Goal: Transaction & Acquisition: Purchase product/service

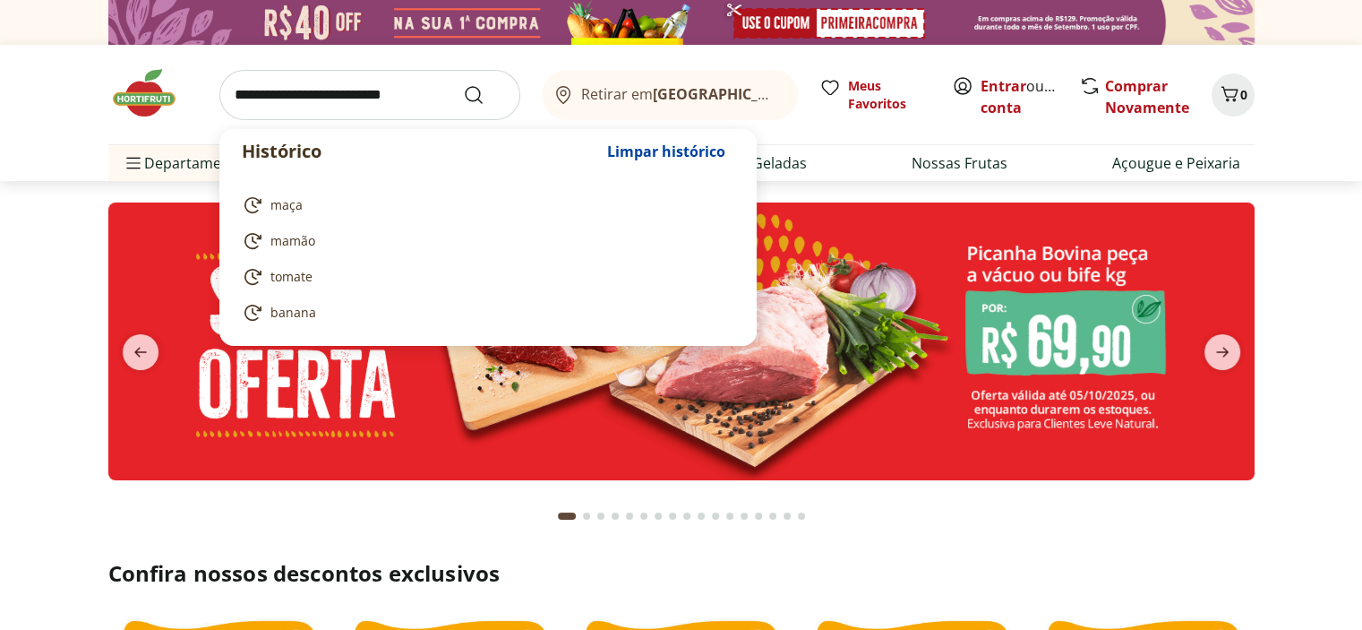
click at [265, 106] on input "search" at bounding box center [369, 95] width 301 height 50
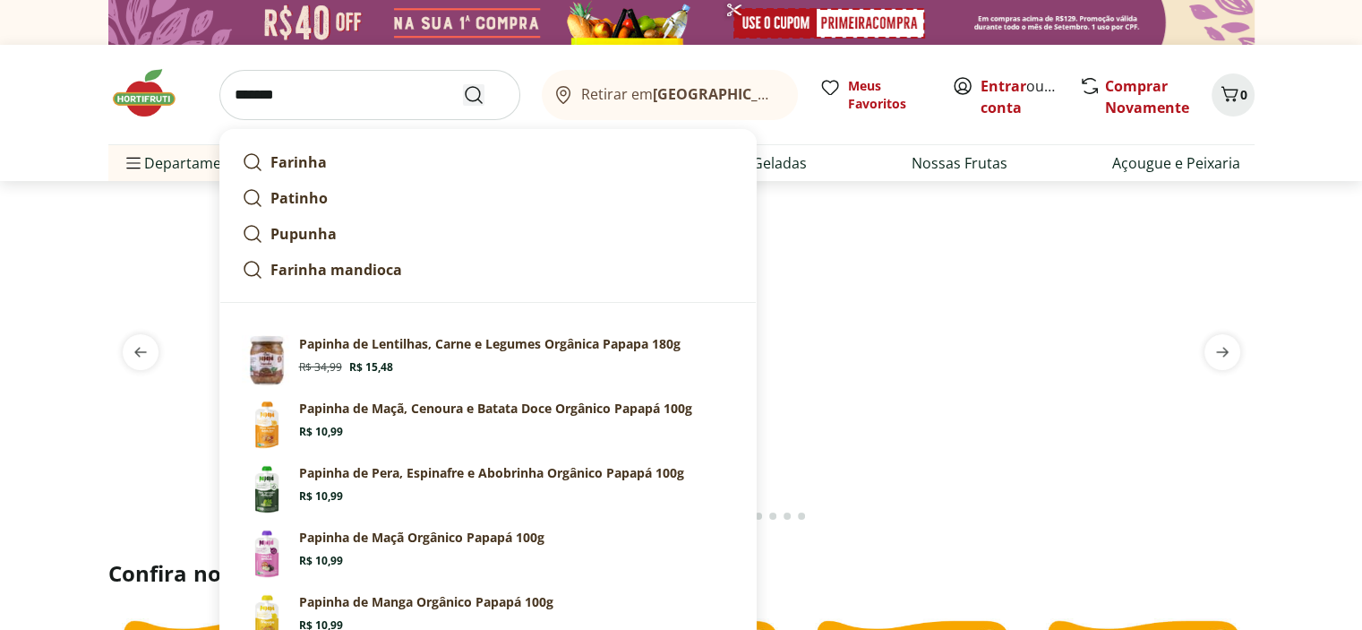
type input "*******"
click at [463, 99] on icon "Submit Search" at bounding box center [473, 94] width 21 height 21
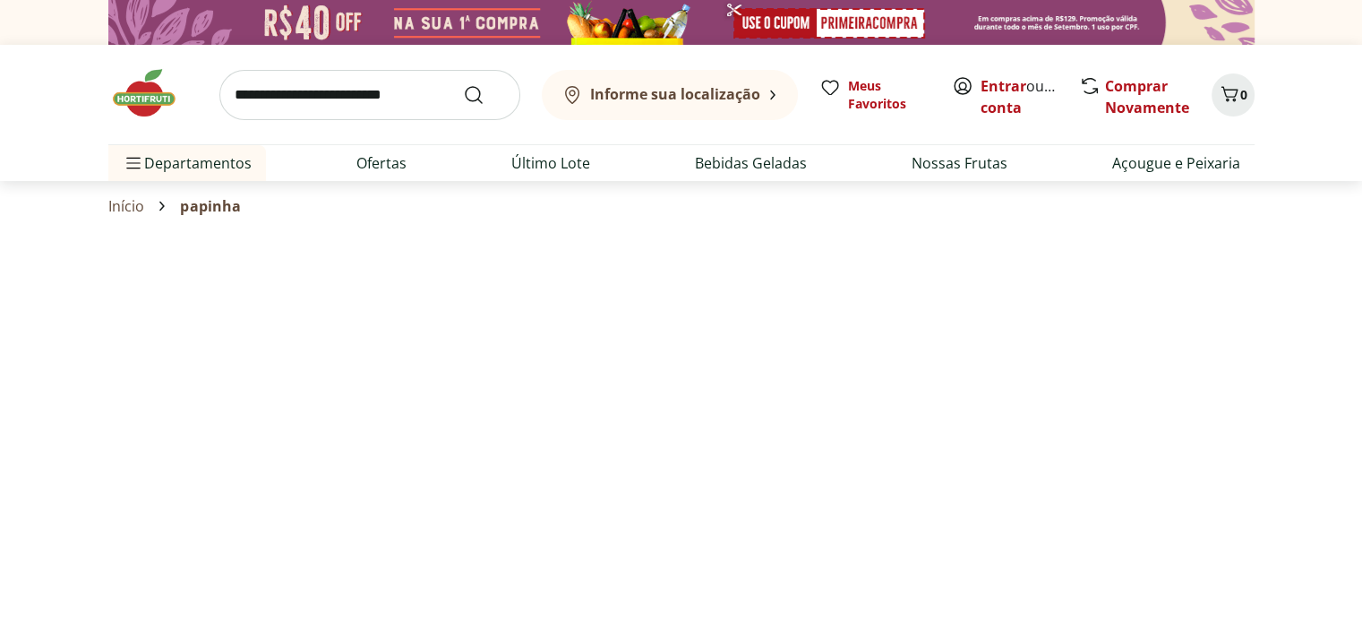
select select "**********"
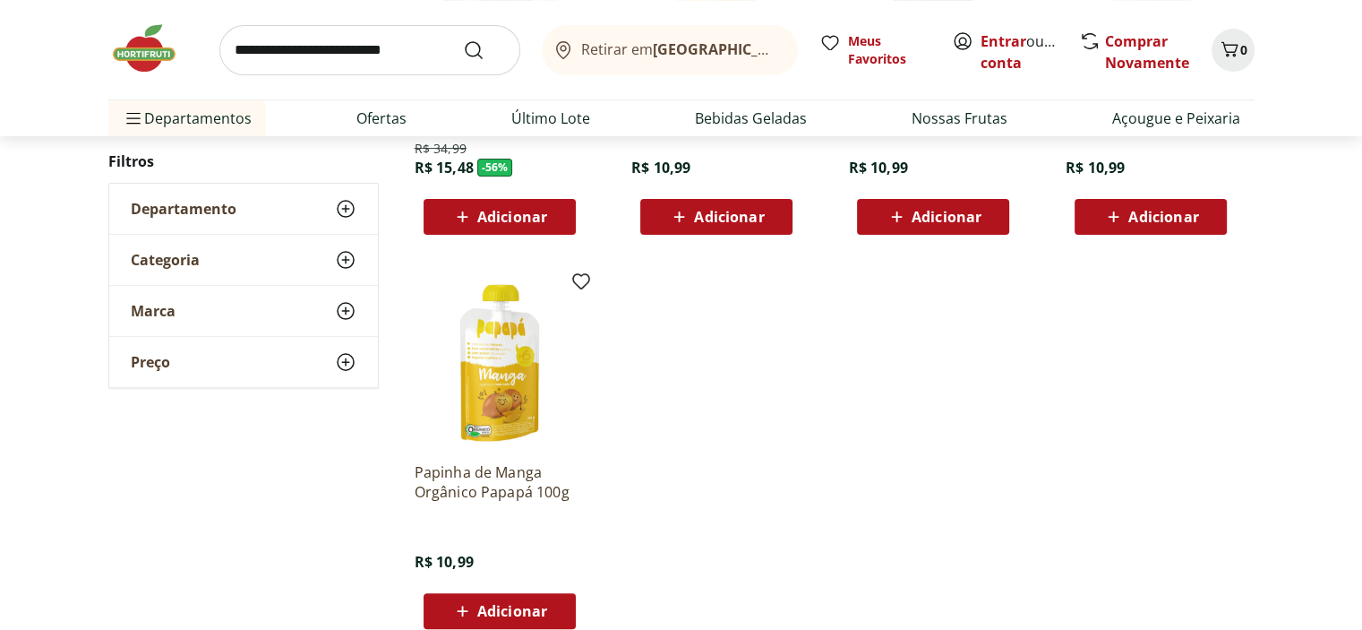
scroll to position [537, 0]
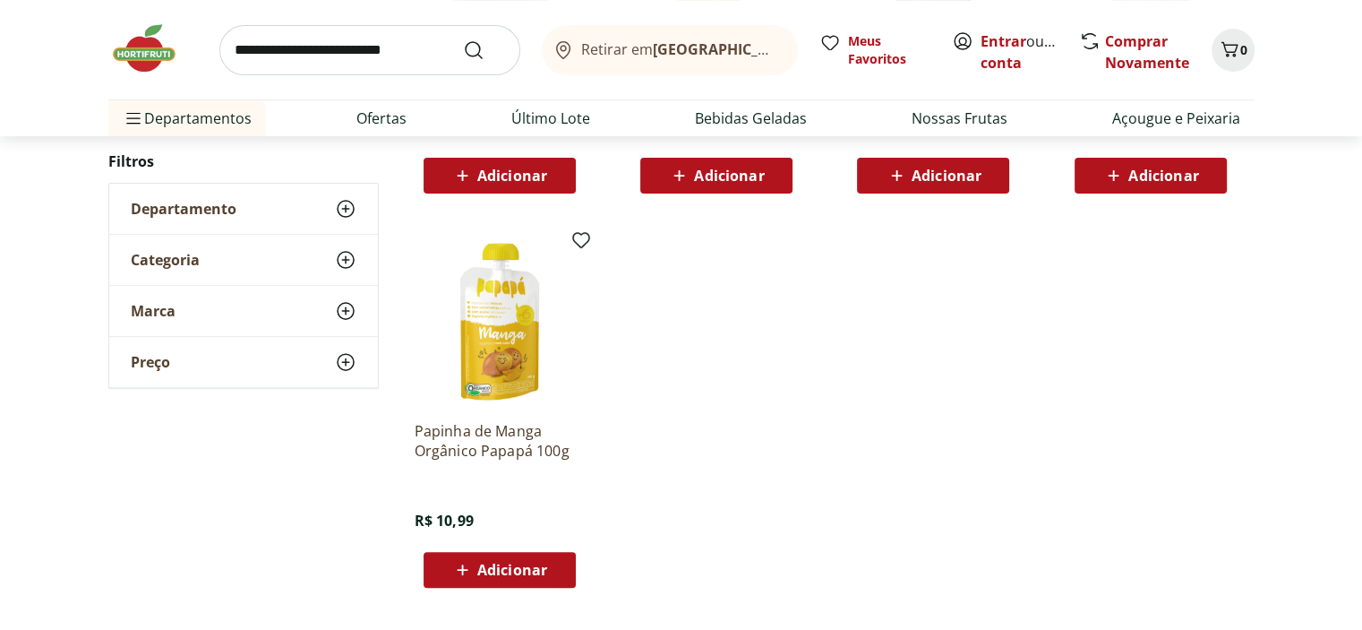
click at [1151, 192] on div "Adicionar" at bounding box center [1151, 175] width 124 height 32
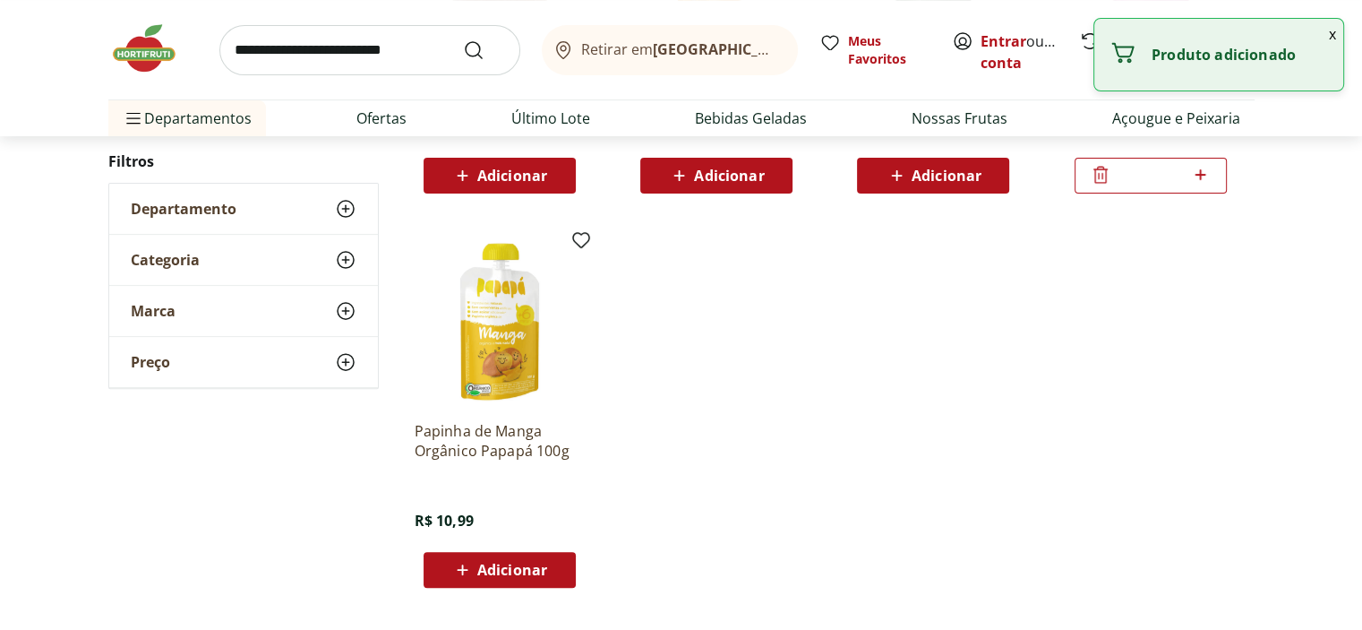
scroll to position [806, 0]
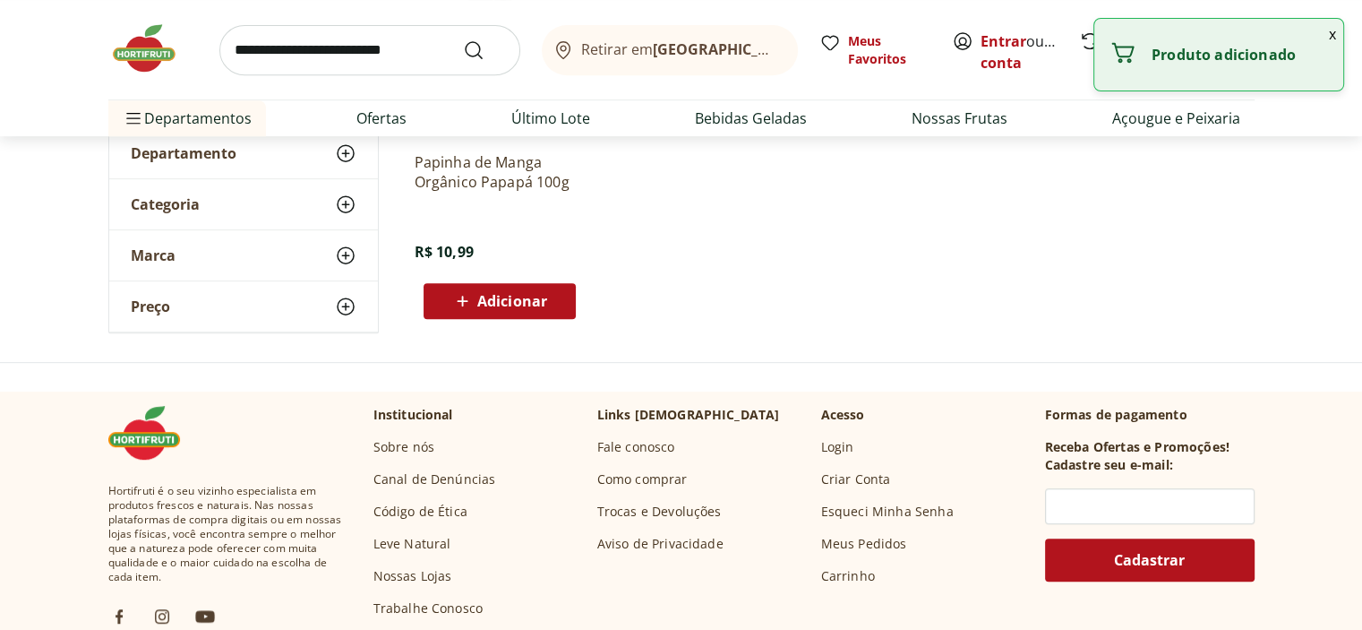
click at [486, 308] on span "Adicionar" at bounding box center [512, 301] width 70 height 14
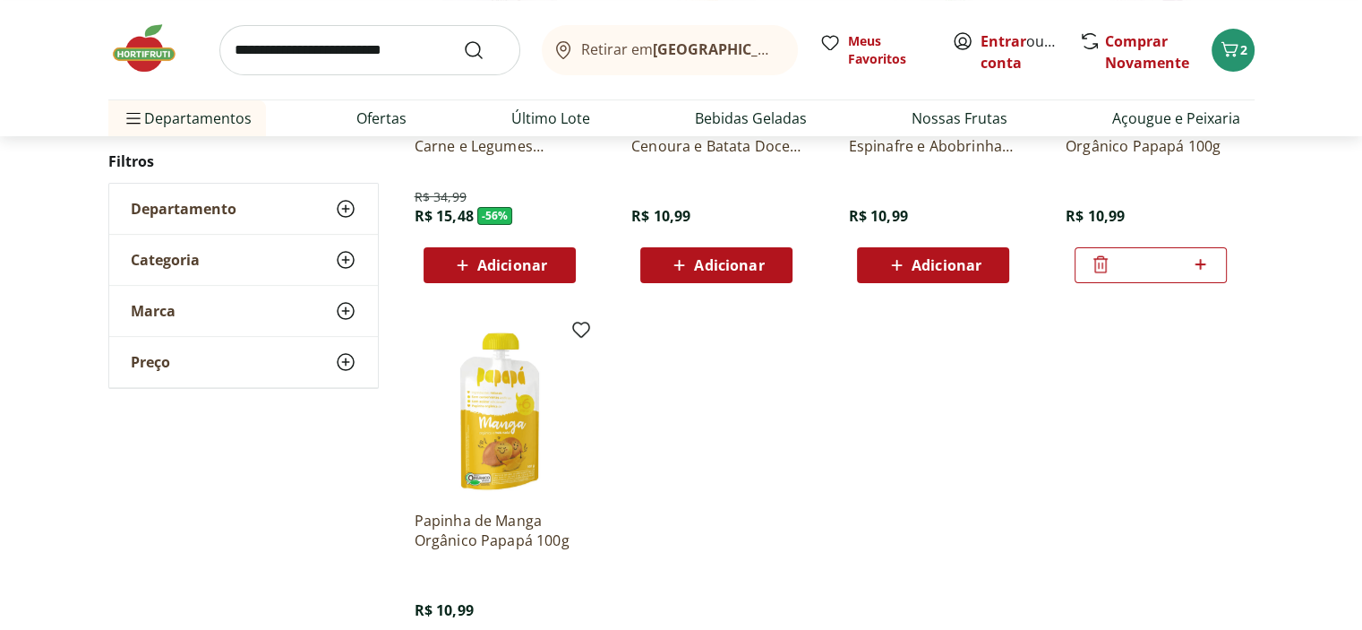
scroll to position [358, 0]
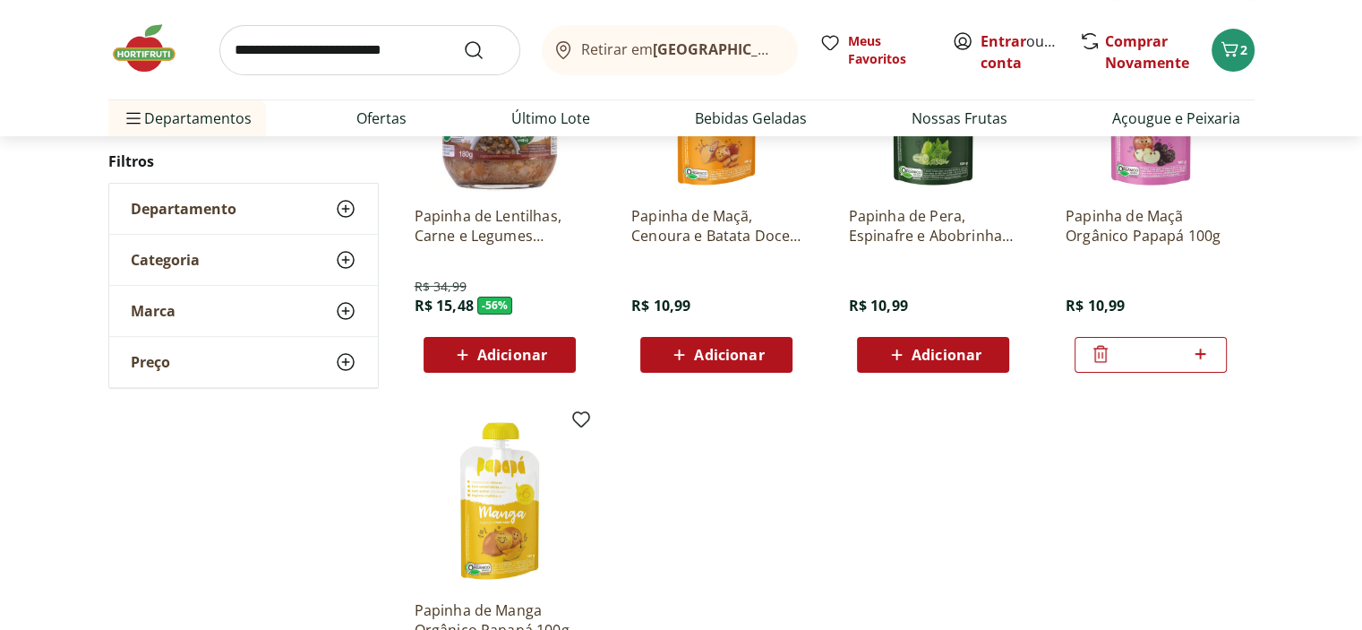
click at [702, 362] on span "Adicionar" at bounding box center [729, 354] width 70 height 14
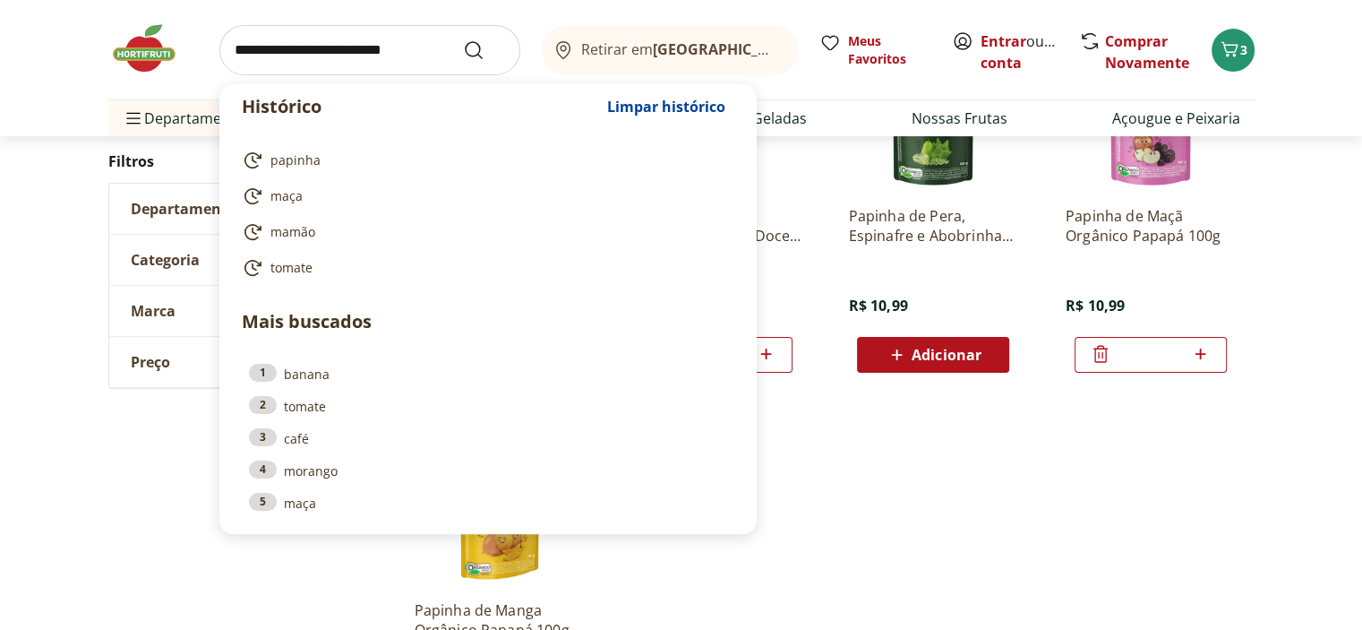
click at [287, 60] on input "search" at bounding box center [369, 50] width 301 height 50
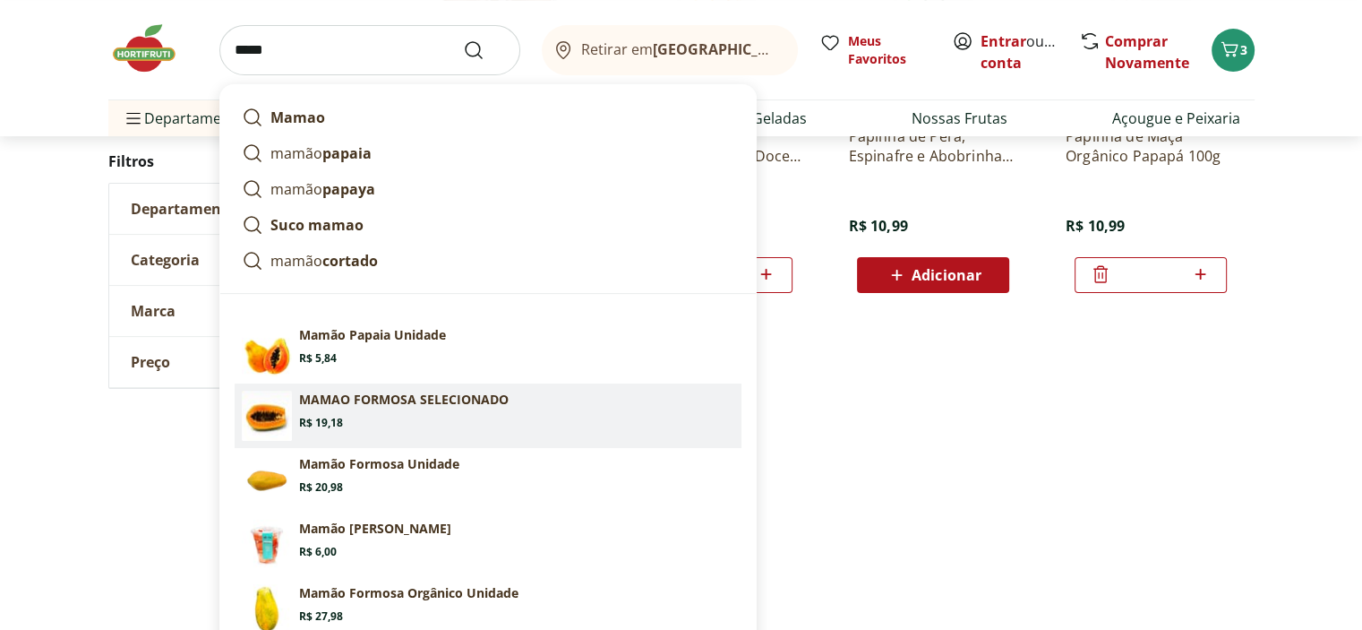
scroll to position [448, 0]
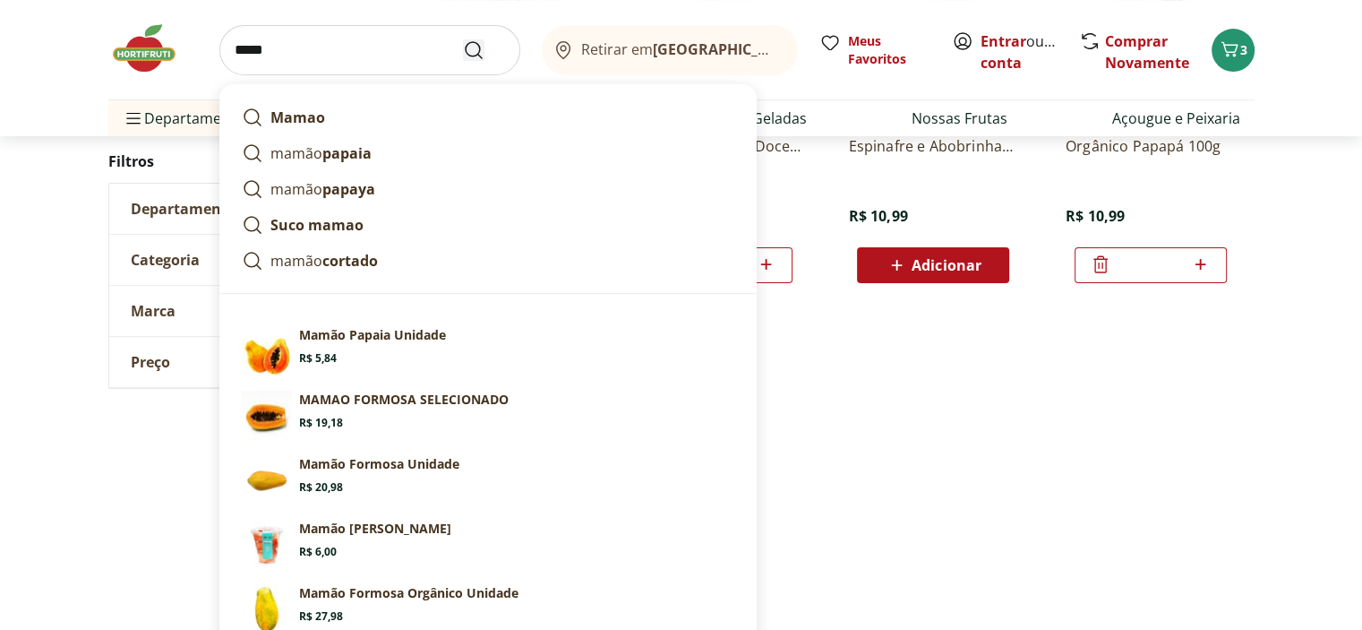
type input "*****"
click at [463, 60] on icon "Submit Search" at bounding box center [473, 49] width 21 height 21
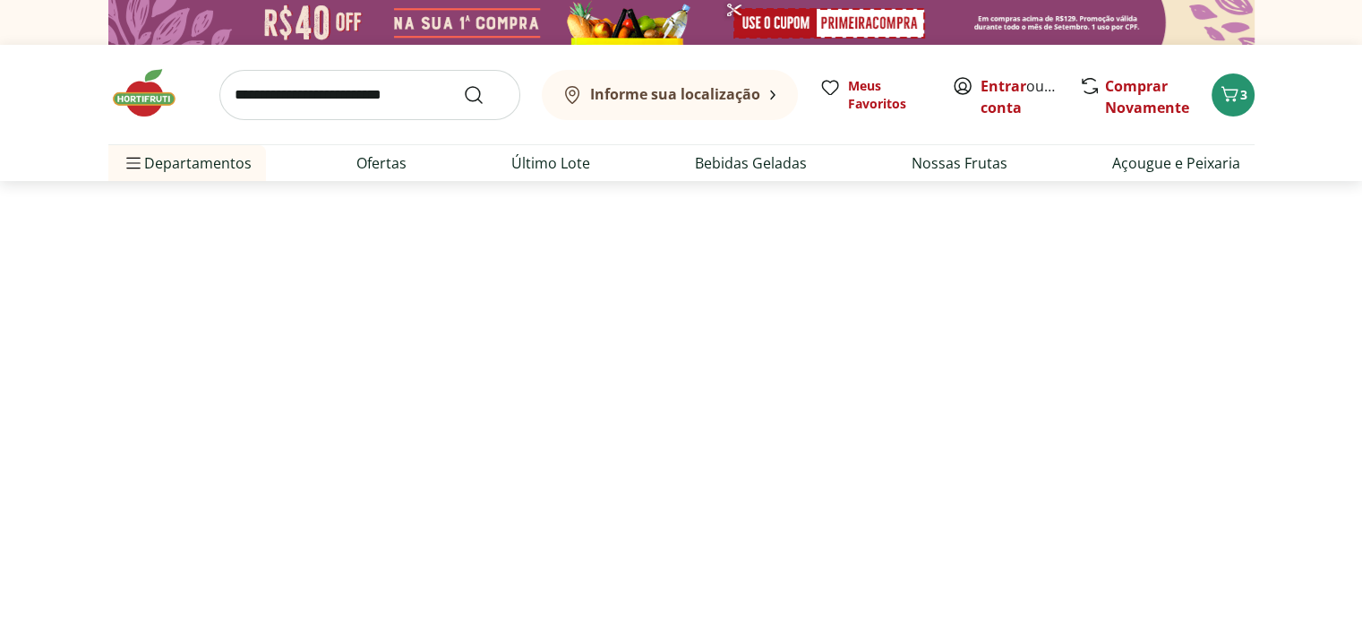
select select "**********"
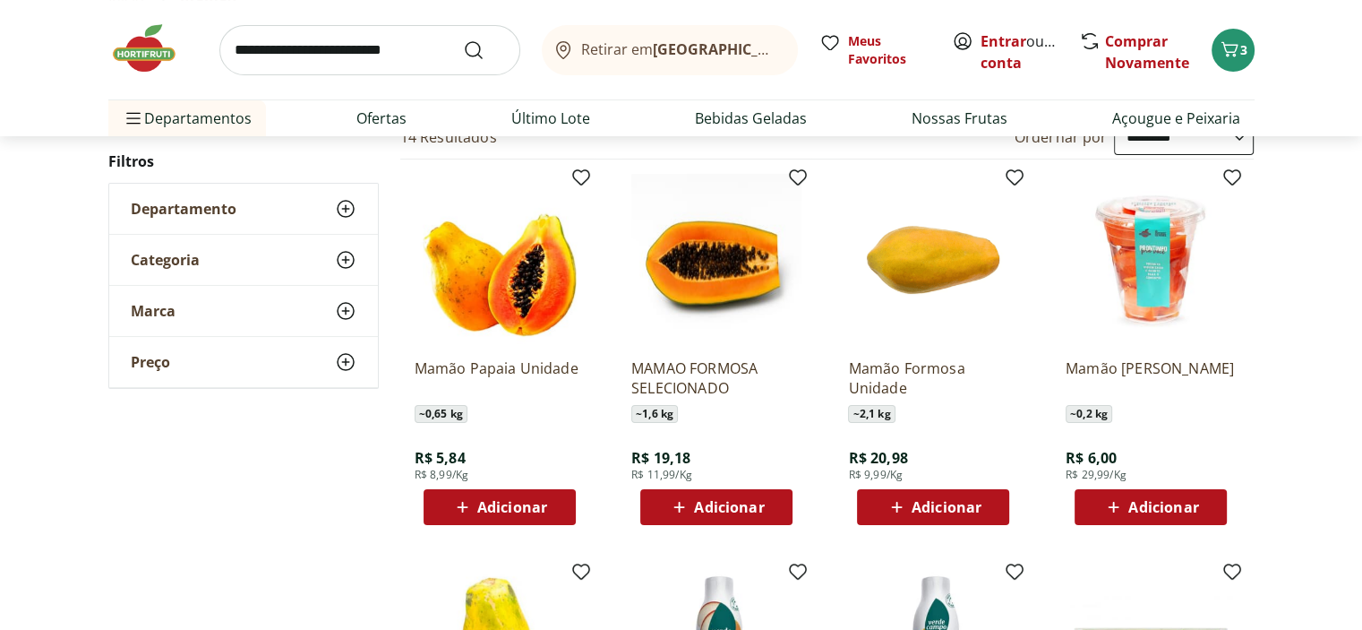
scroll to position [269, 0]
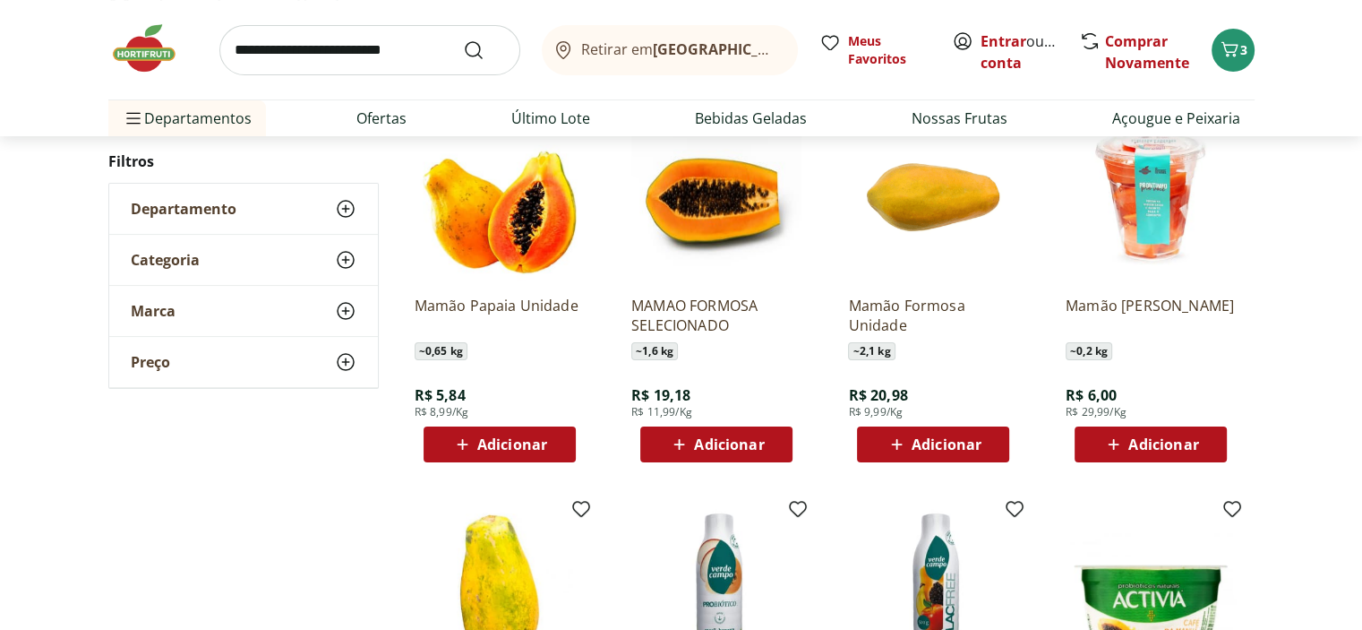
click at [1137, 451] on span "Adicionar" at bounding box center [1163, 444] width 70 height 14
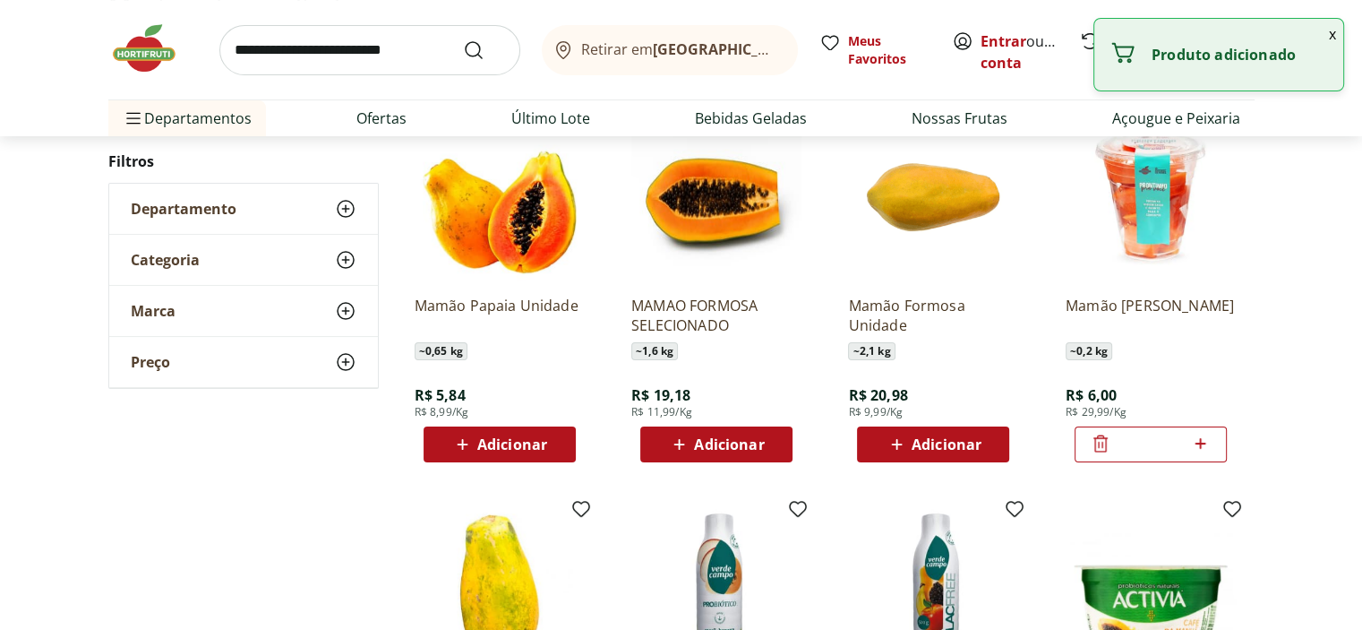
click at [1200, 454] on icon at bounding box center [1200, 443] width 22 height 21
type input "*"
click at [282, 66] on input "search" at bounding box center [369, 50] width 301 height 50
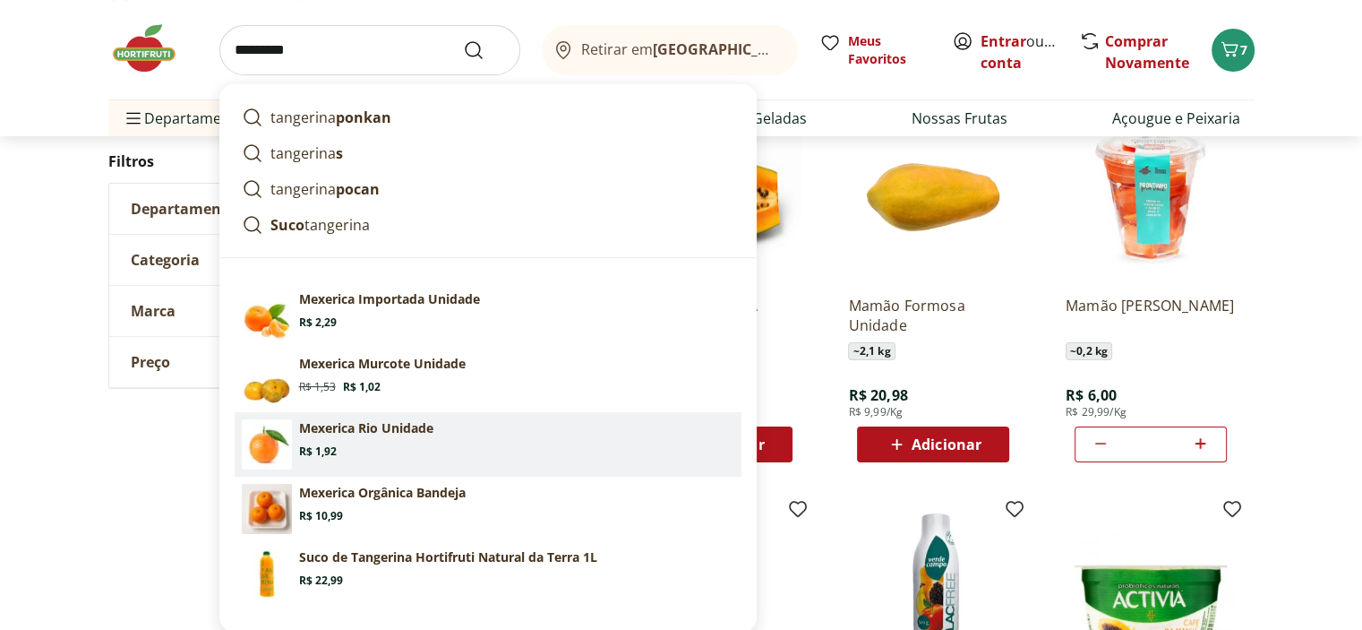
click at [390, 437] on p "Mexerica Rio Unidade" at bounding box center [366, 428] width 134 height 18
type input "**********"
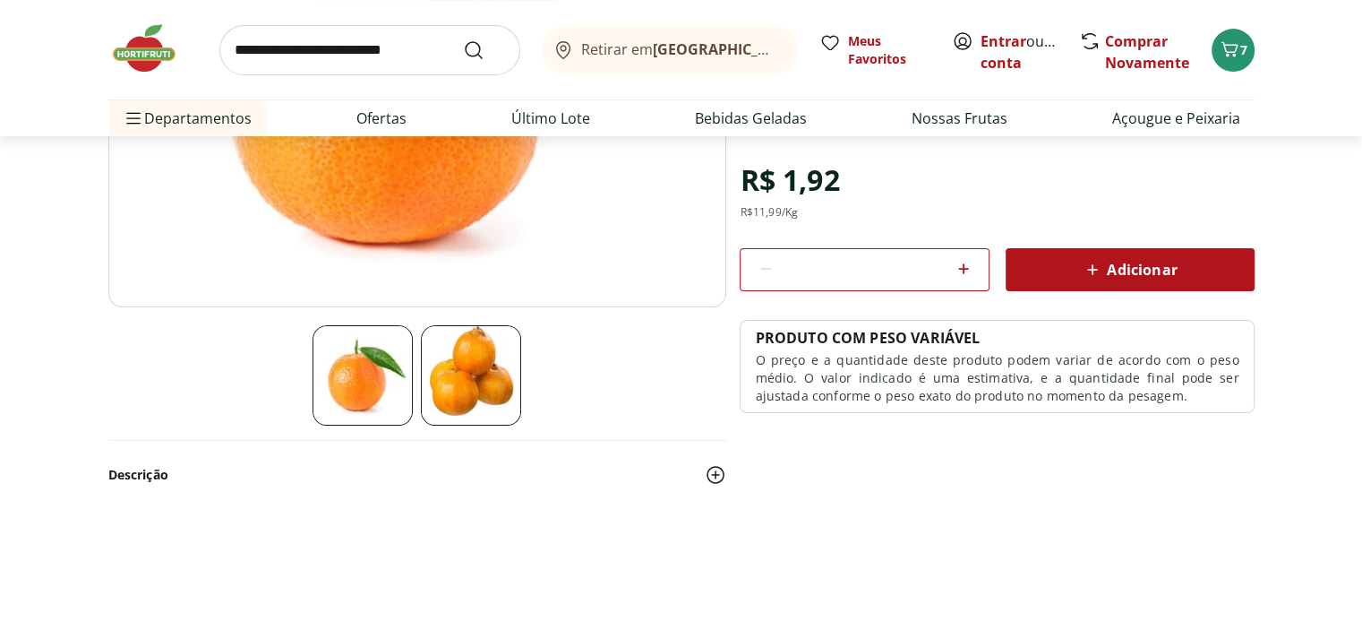
scroll to position [358, 0]
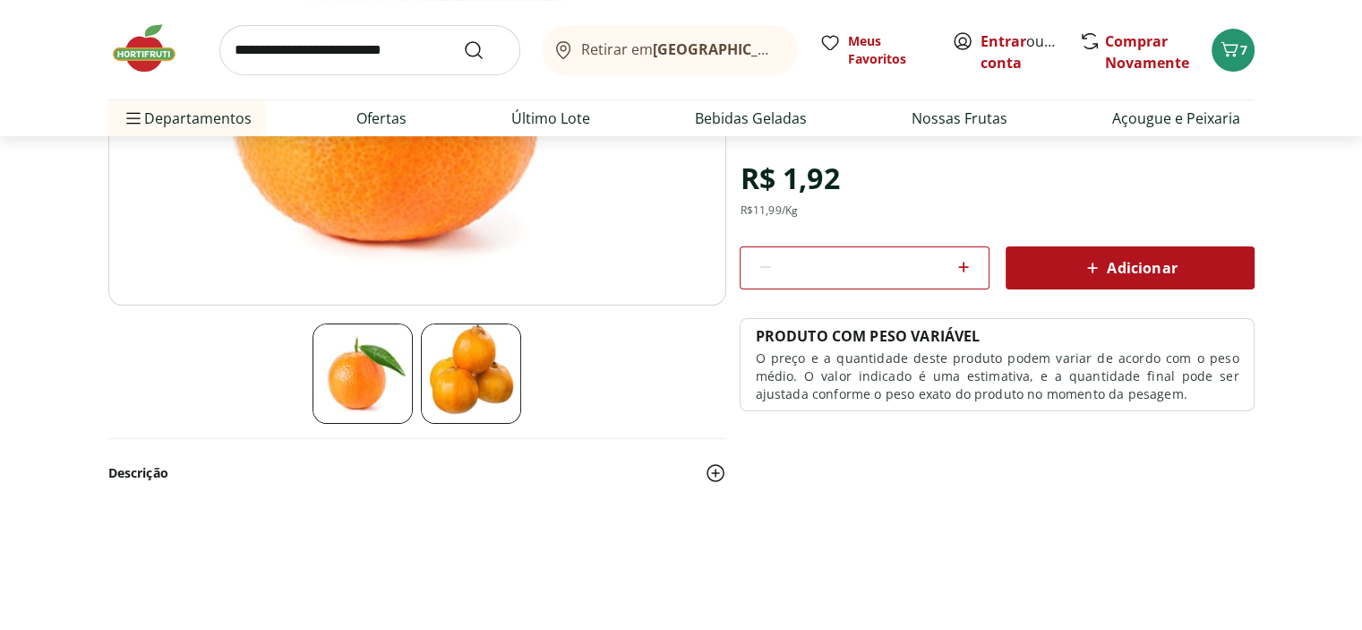
click at [960, 278] on icon at bounding box center [963, 266] width 21 height 21
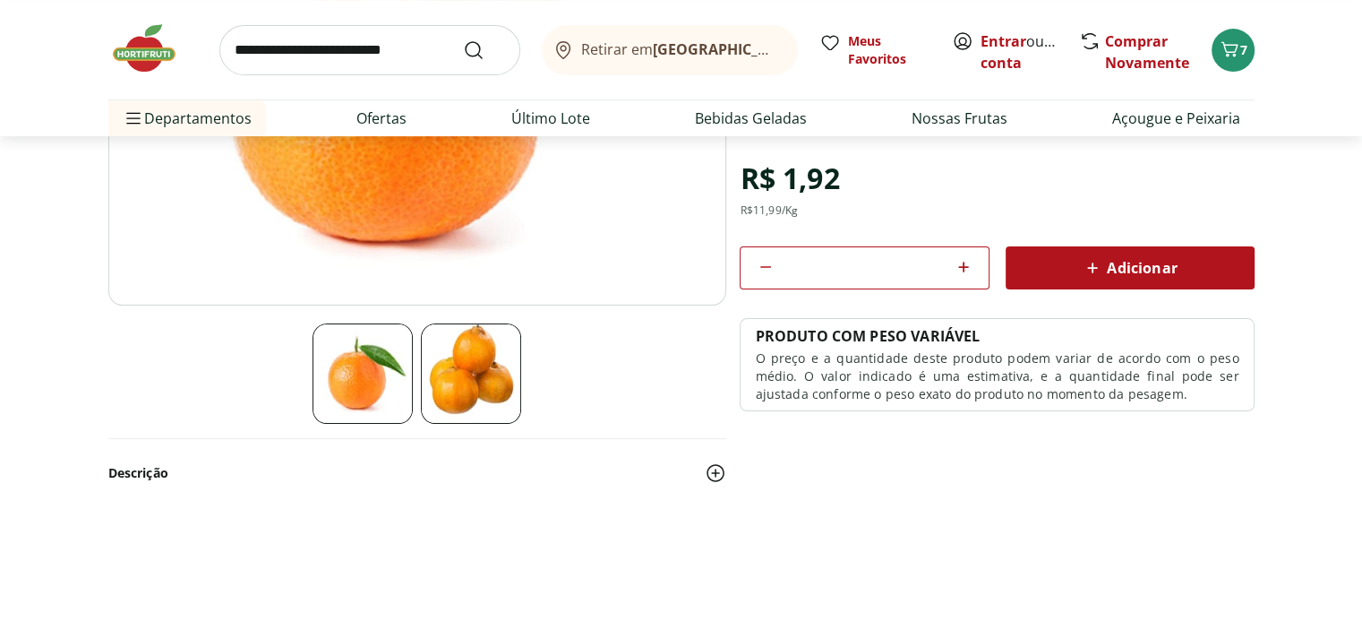
type input "*"
click at [1121, 279] on span "Adicionar" at bounding box center [1129, 267] width 95 height 21
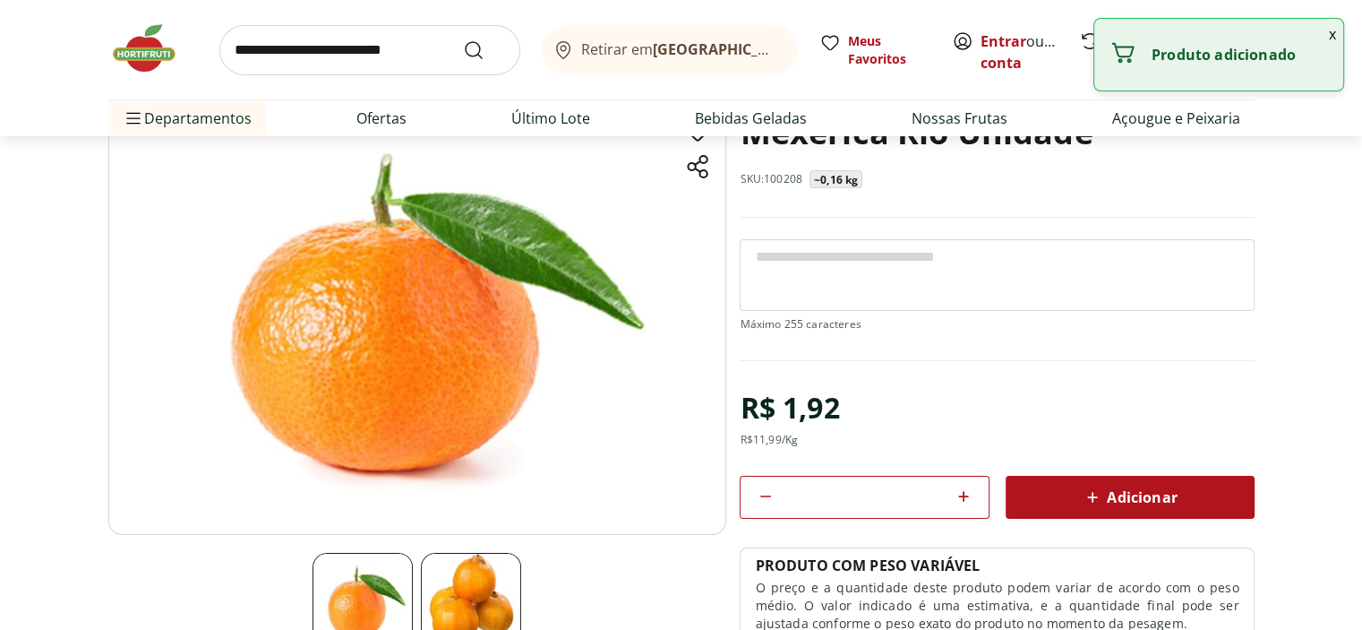
scroll to position [0, 0]
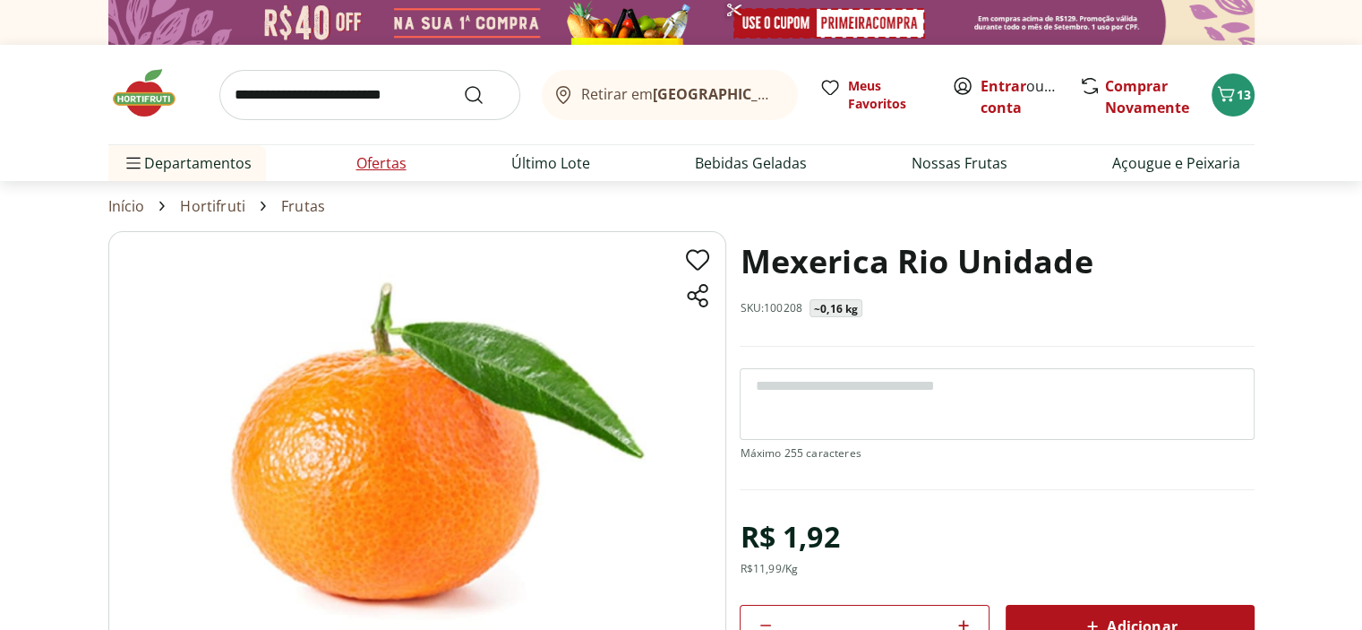
click at [380, 174] on link "Ofertas" at bounding box center [381, 162] width 50 height 21
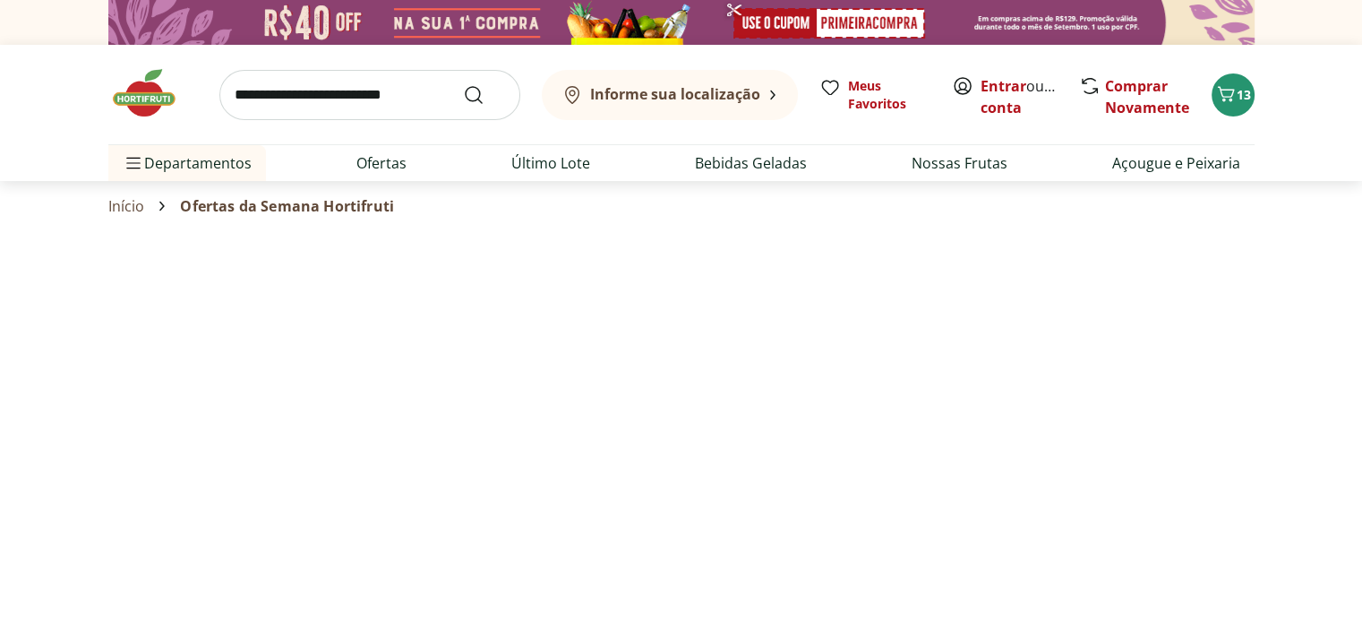
select select "**********"
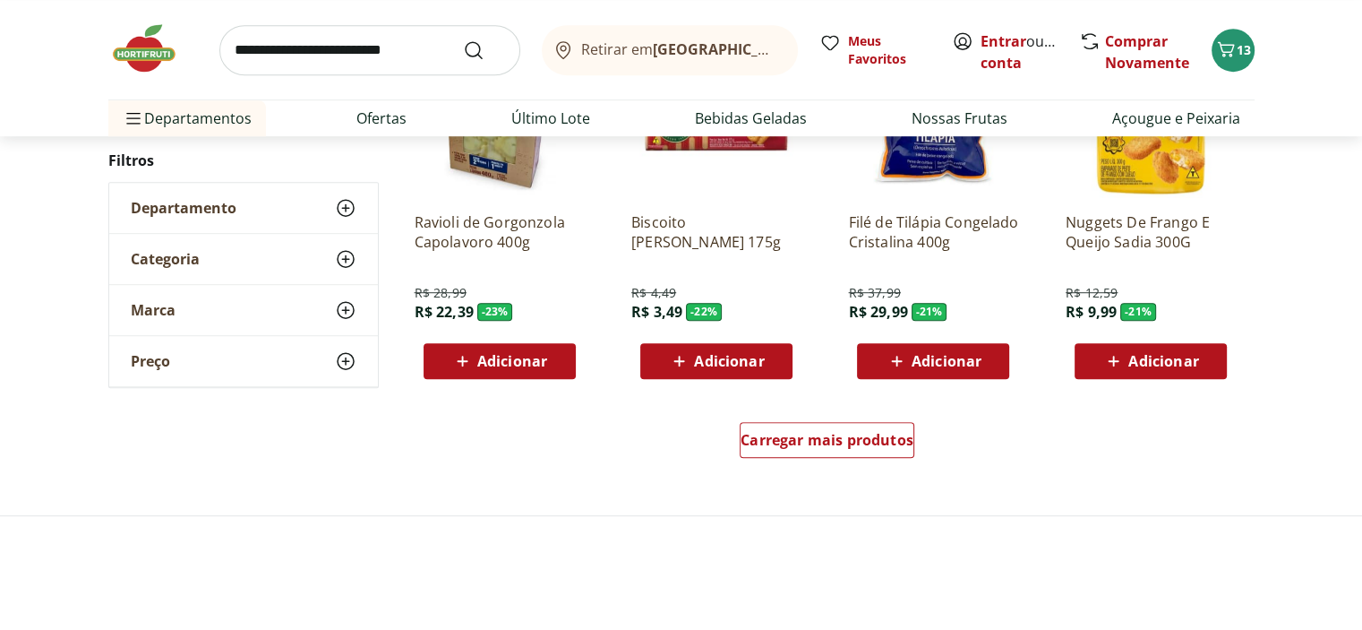
scroll to position [1254, 0]
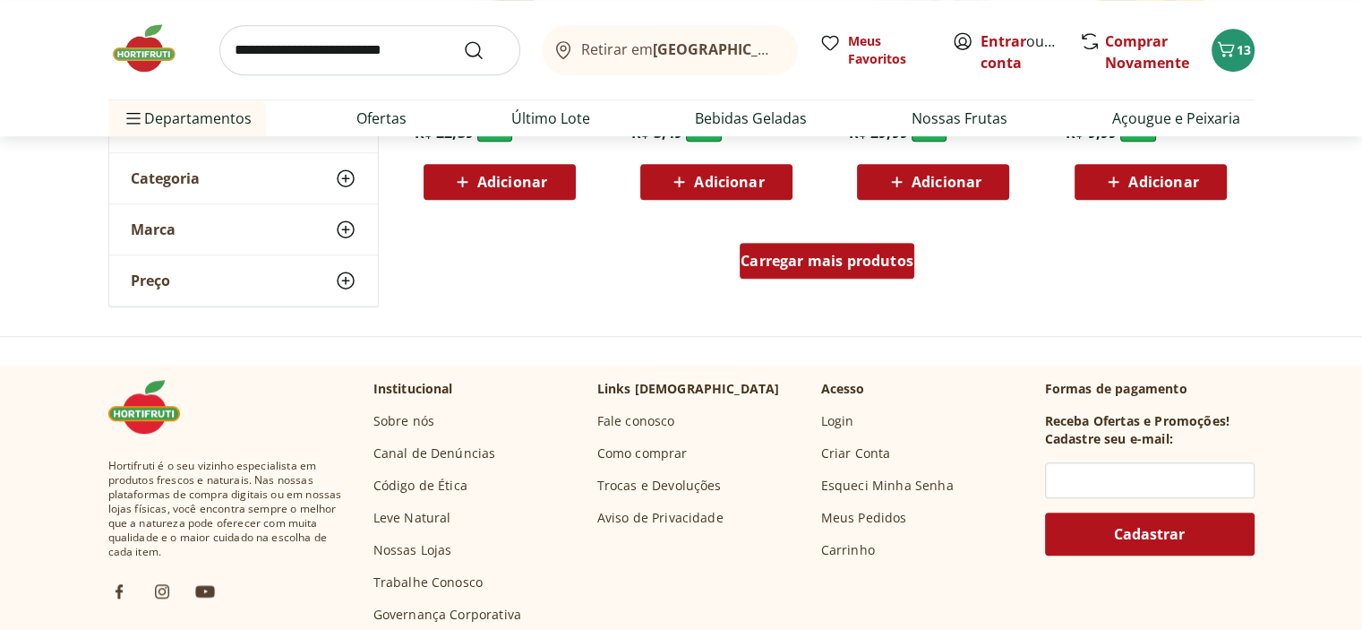
click at [795, 268] on span "Carregar mais produtos" at bounding box center [827, 260] width 173 height 14
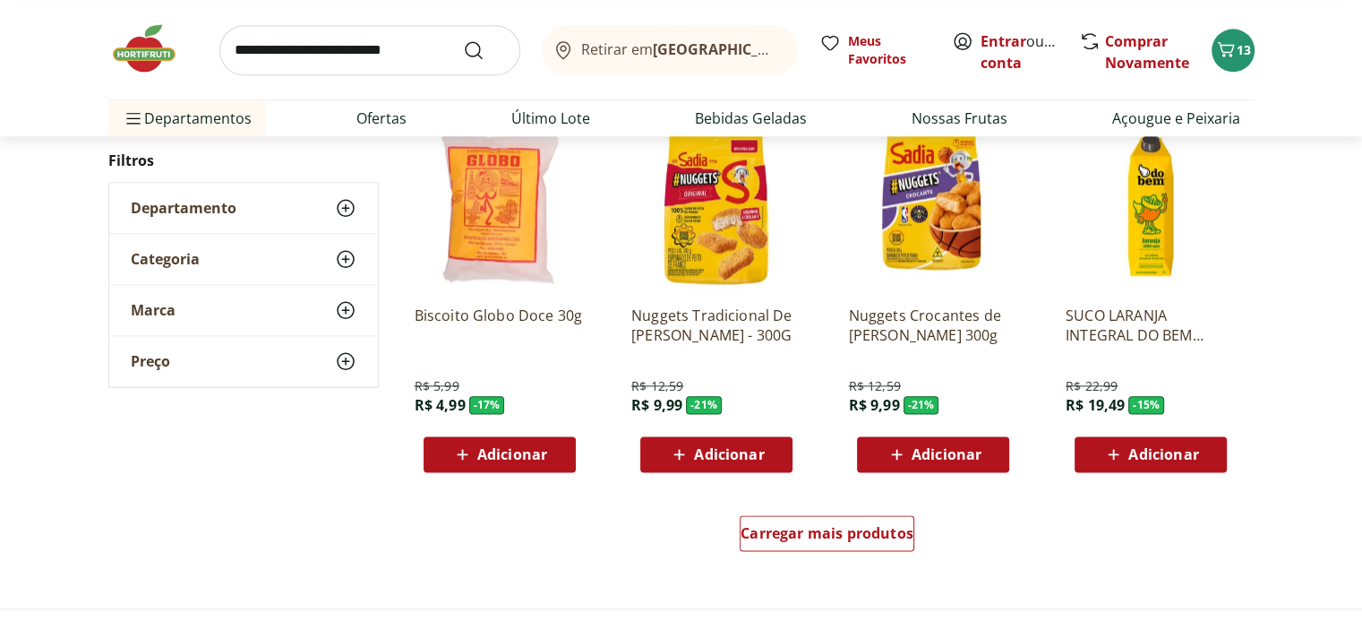
scroll to position [2418, 0]
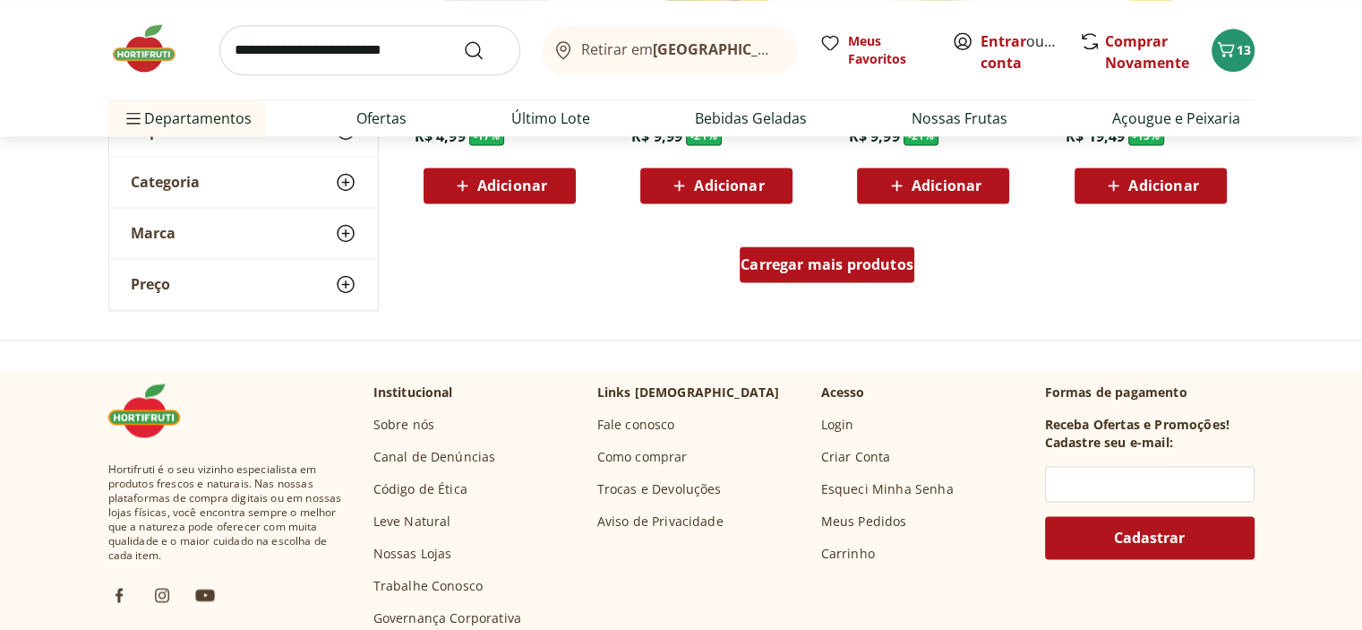
click at [815, 271] on span "Carregar mais produtos" at bounding box center [827, 264] width 173 height 14
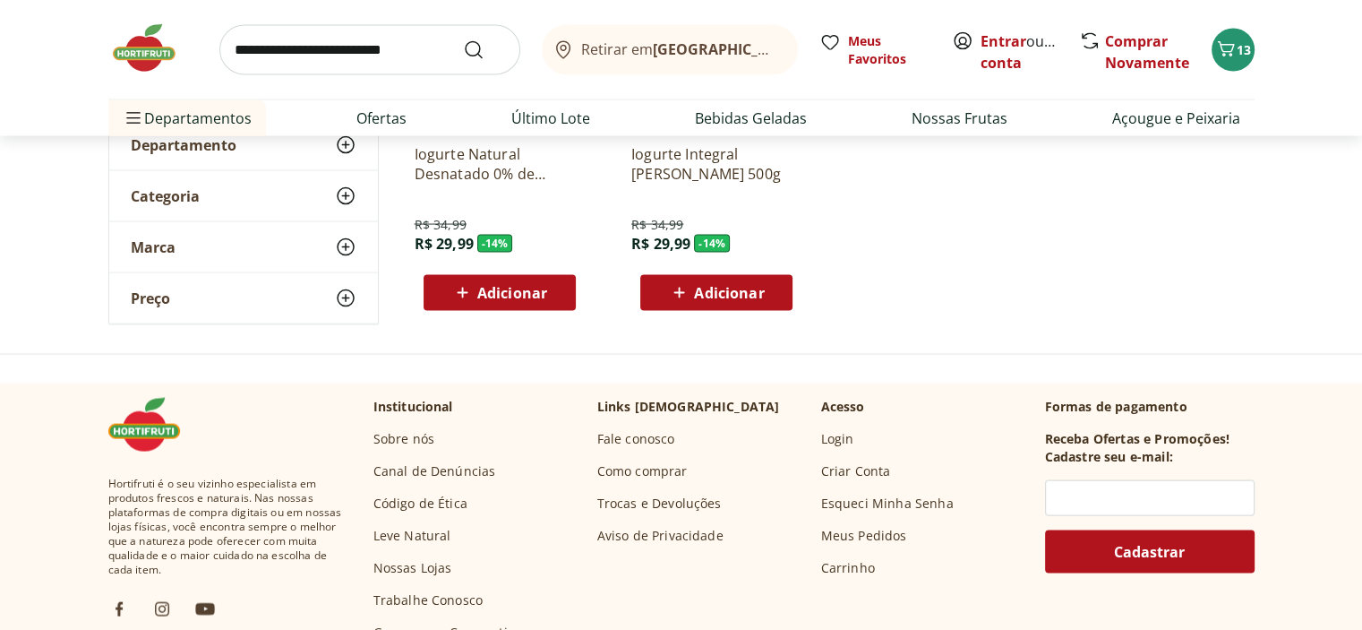
scroll to position [3403, 0]
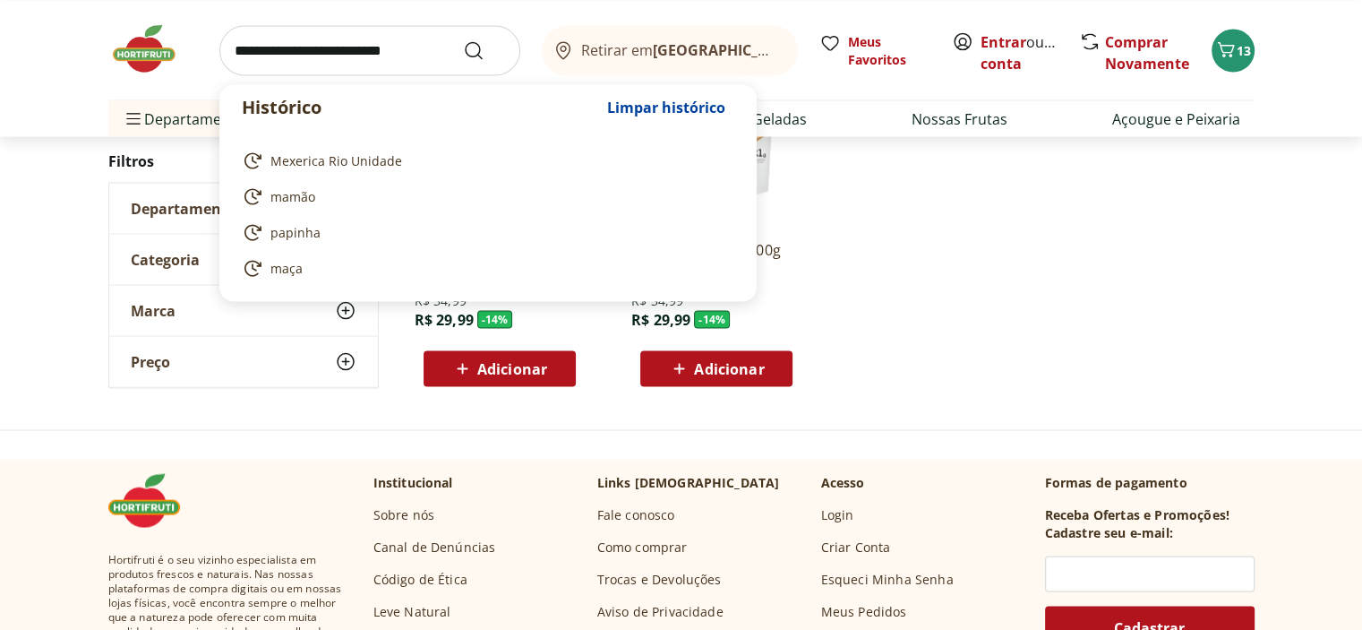
click at [282, 56] on input "search" at bounding box center [369, 50] width 301 height 50
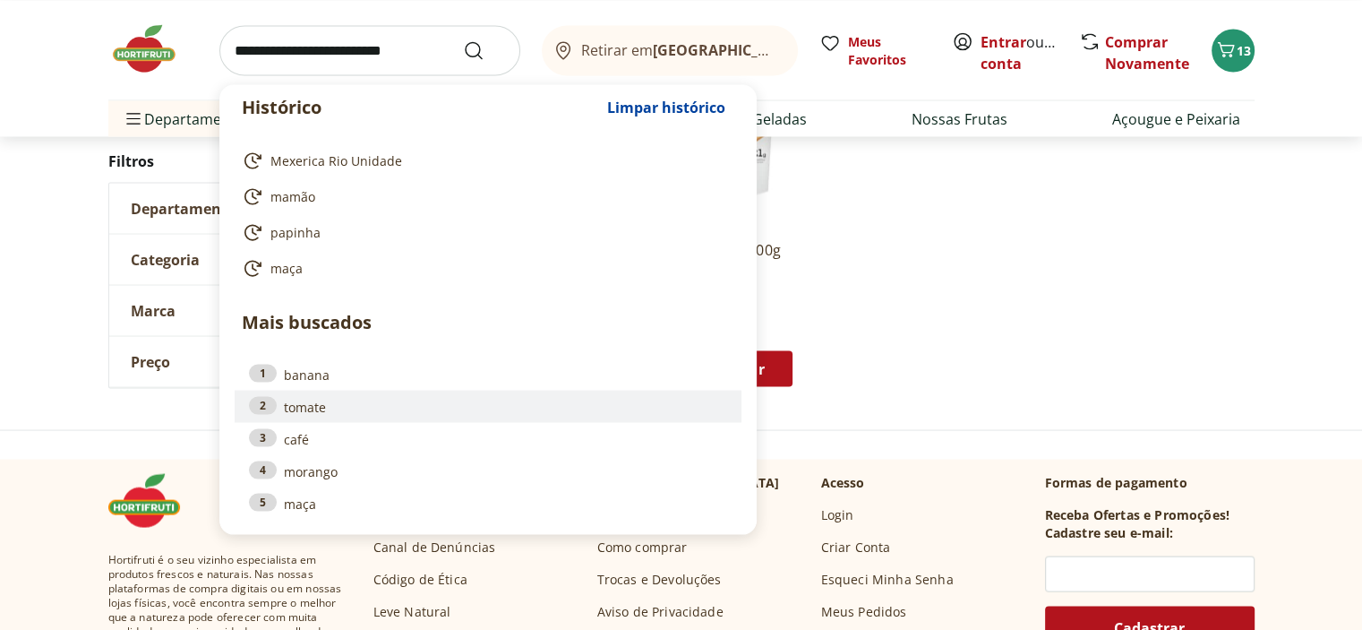
click at [330, 416] on link "2 tomate" at bounding box center [488, 406] width 478 height 20
type input "******"
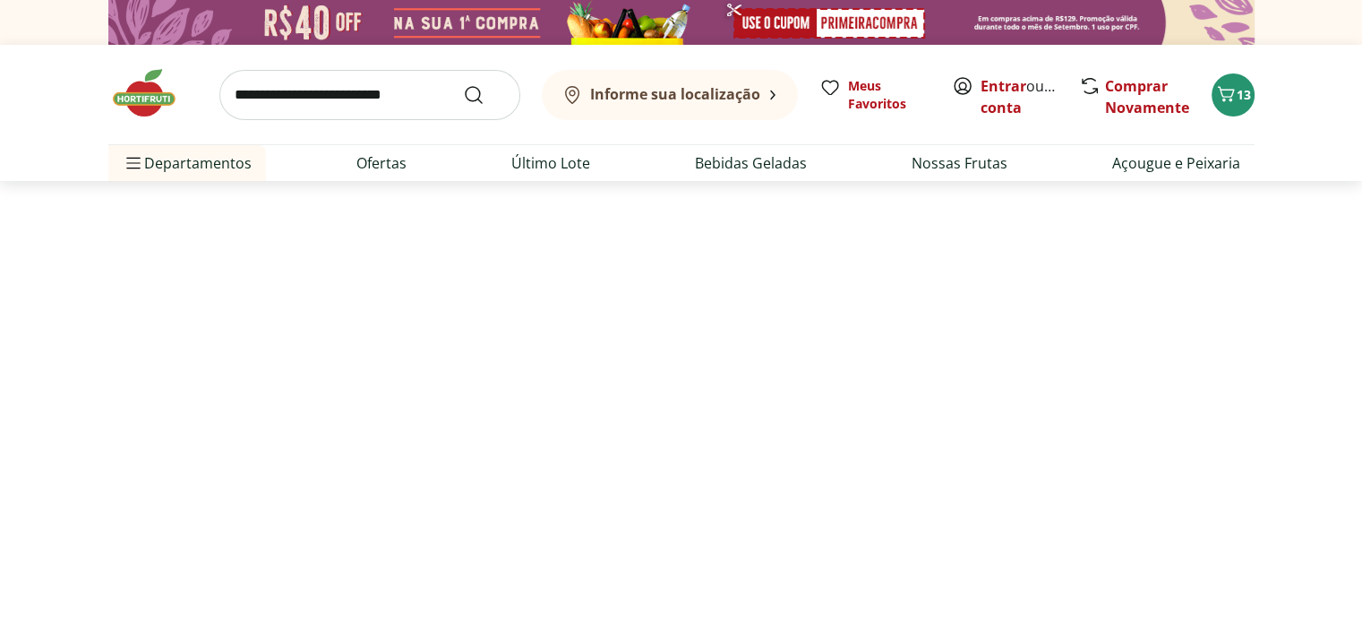
select select "**********"
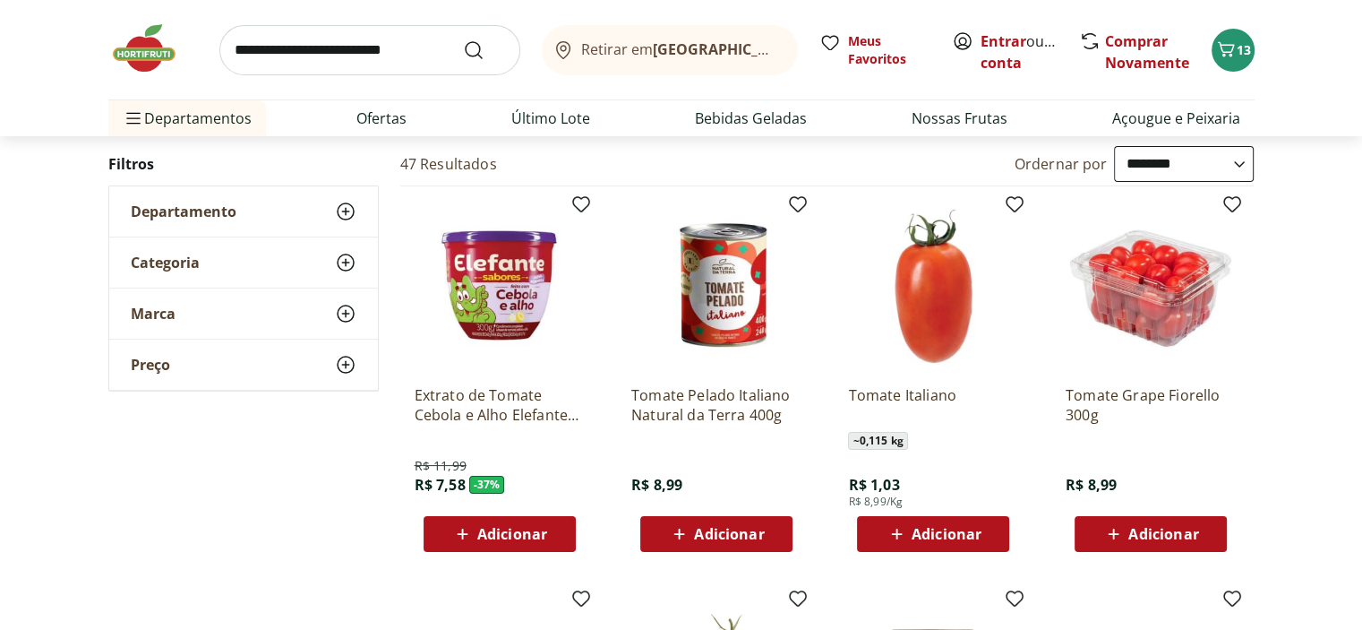
scroll to position [269, 0]
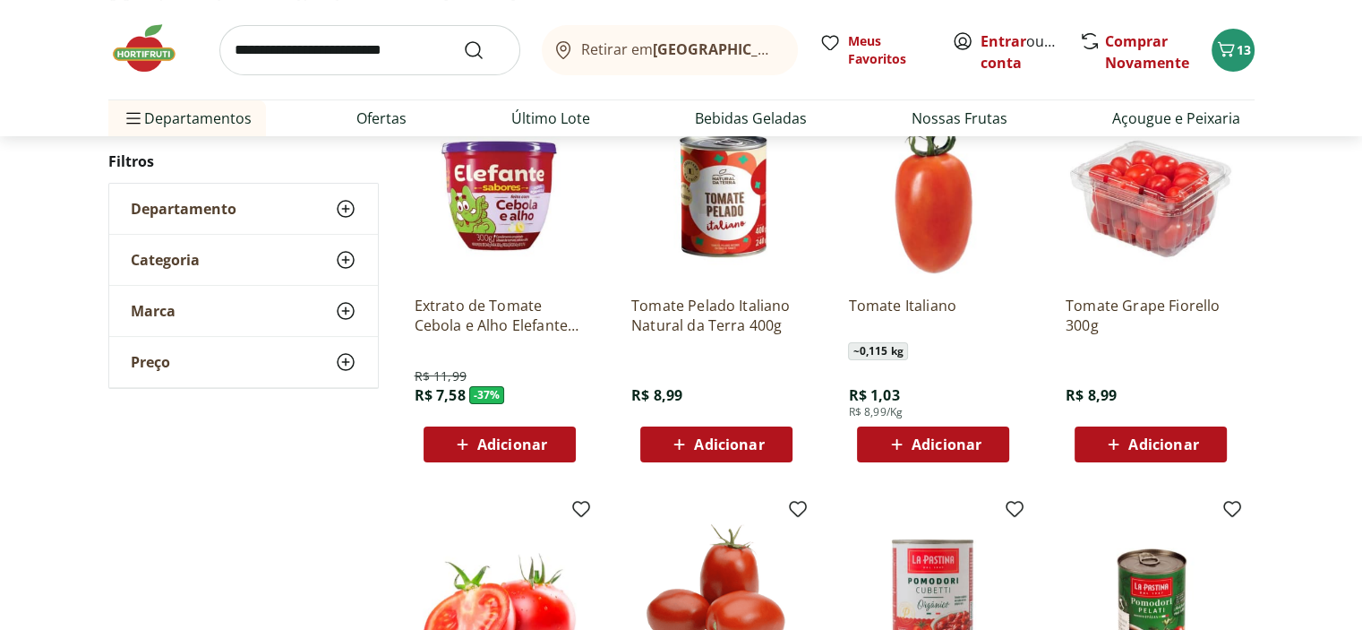
click at [938, 451] on span "Adicionar" at bounding box center [947, 444] width 70 height 14
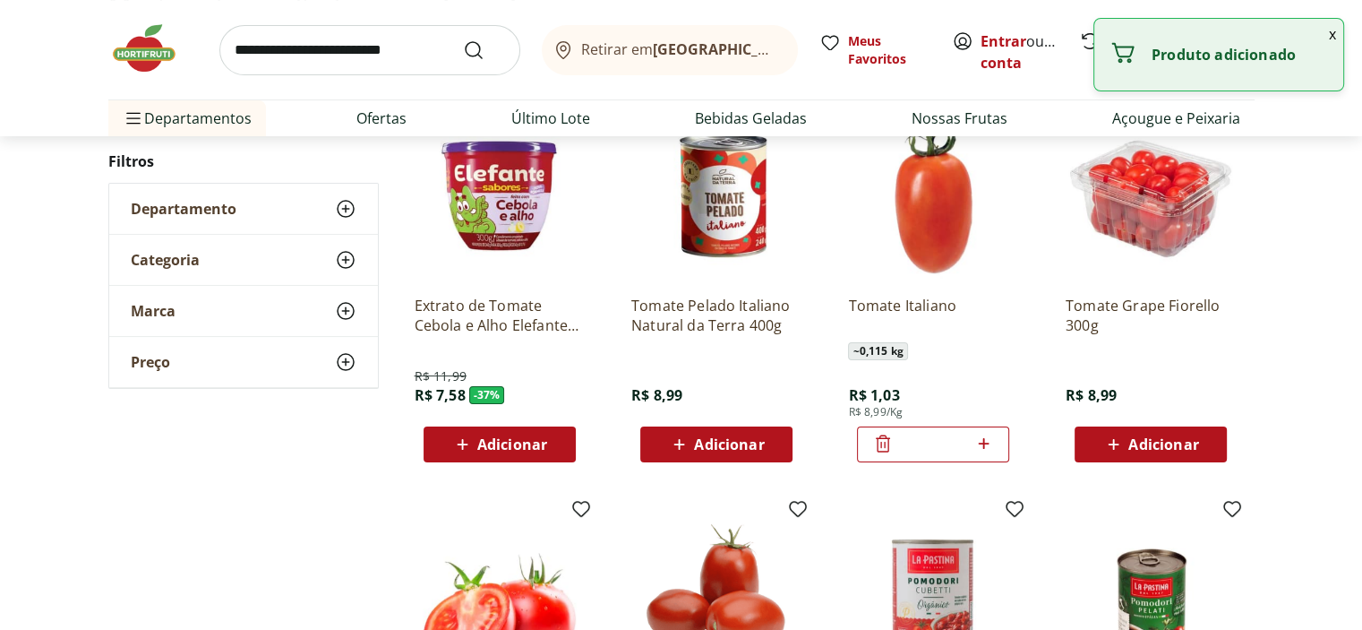
click at [973, 454] on icon at bounding box center [984, 443] width 22 height 21
type input "*"
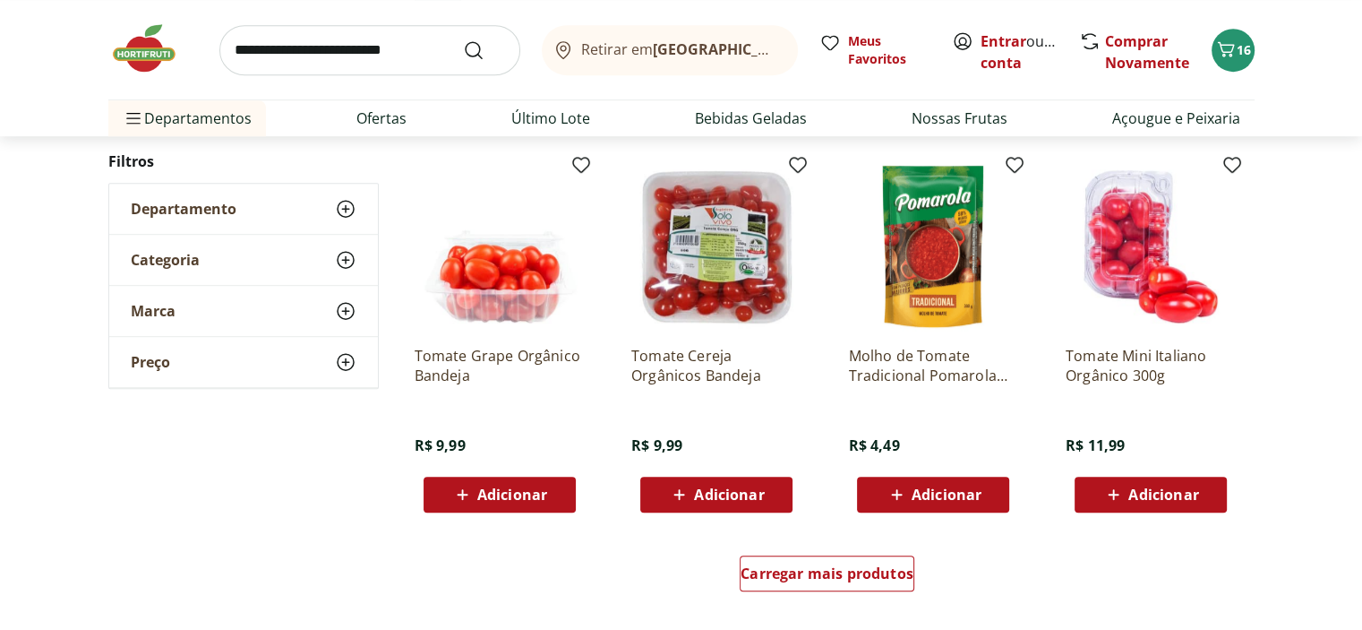
scroll to position [1075, 0]
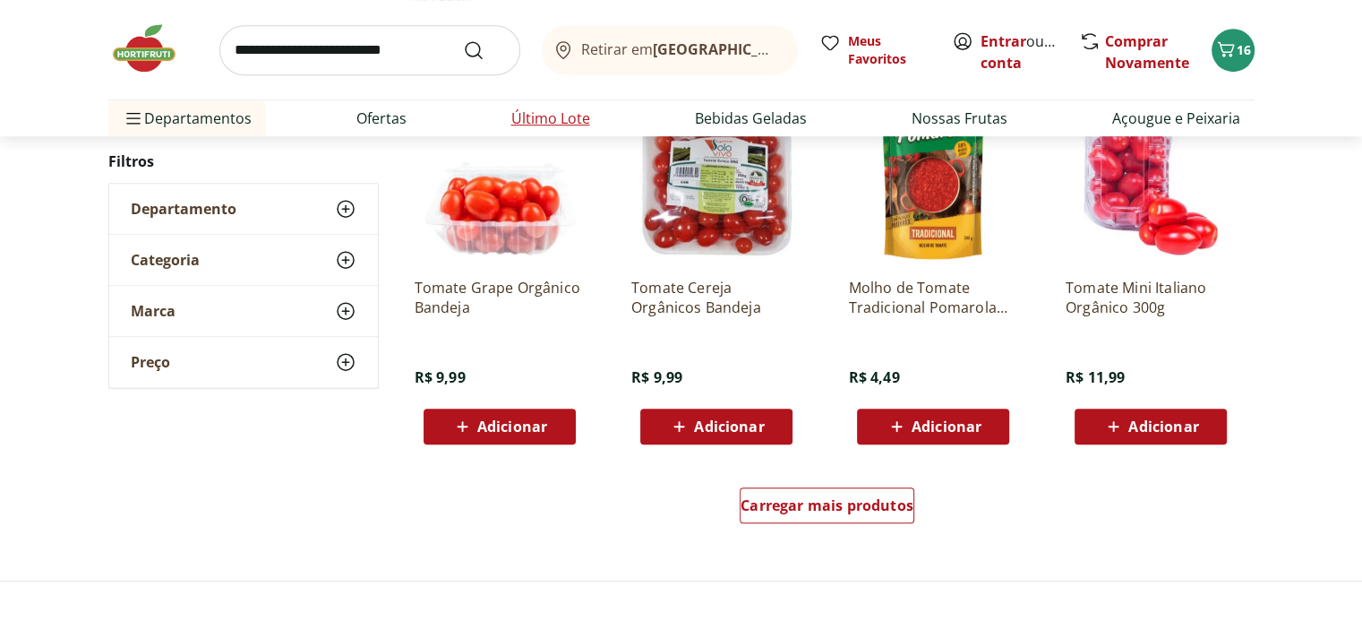
click at [529, 129] on link "Último Lote" at bounding box center [550, 117] width 79 height 21
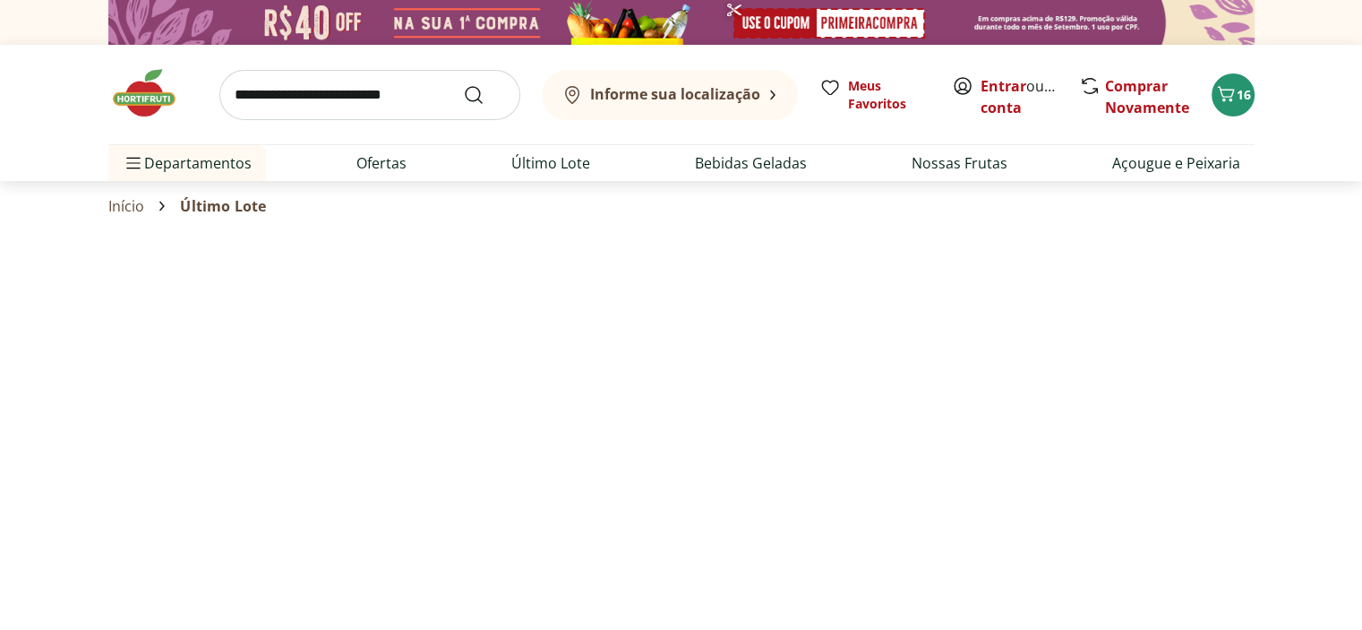
select select "**********"
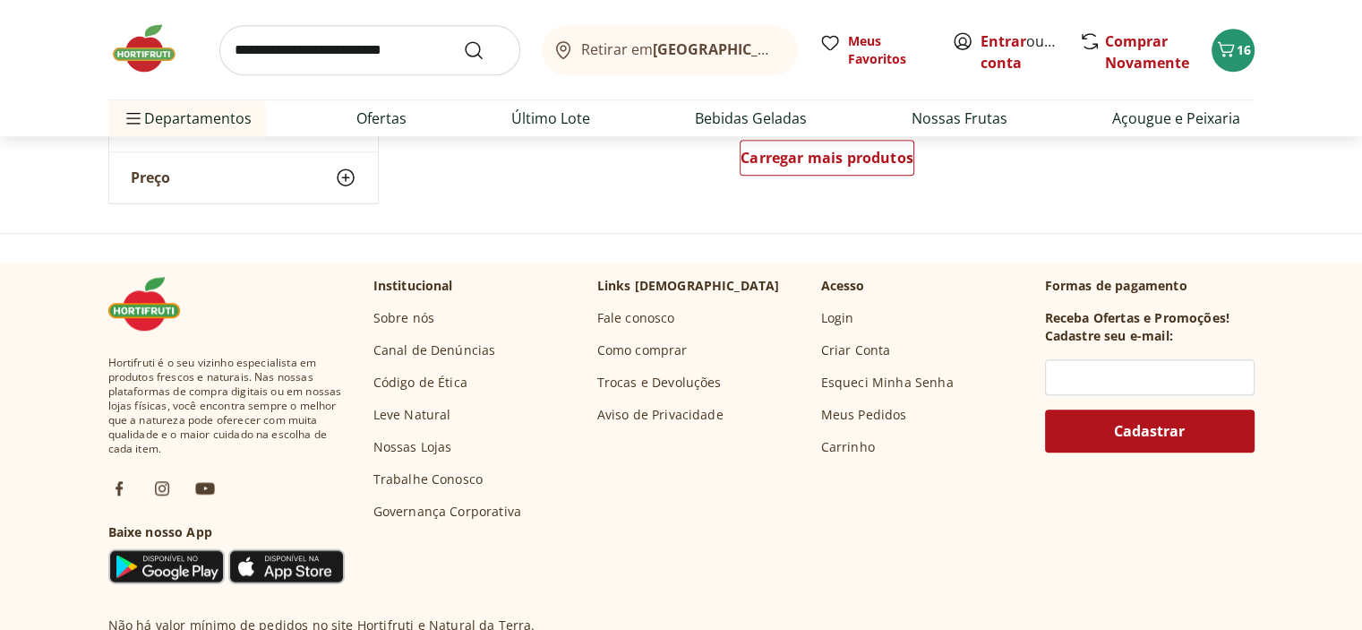
scroll to position [1433, 0]
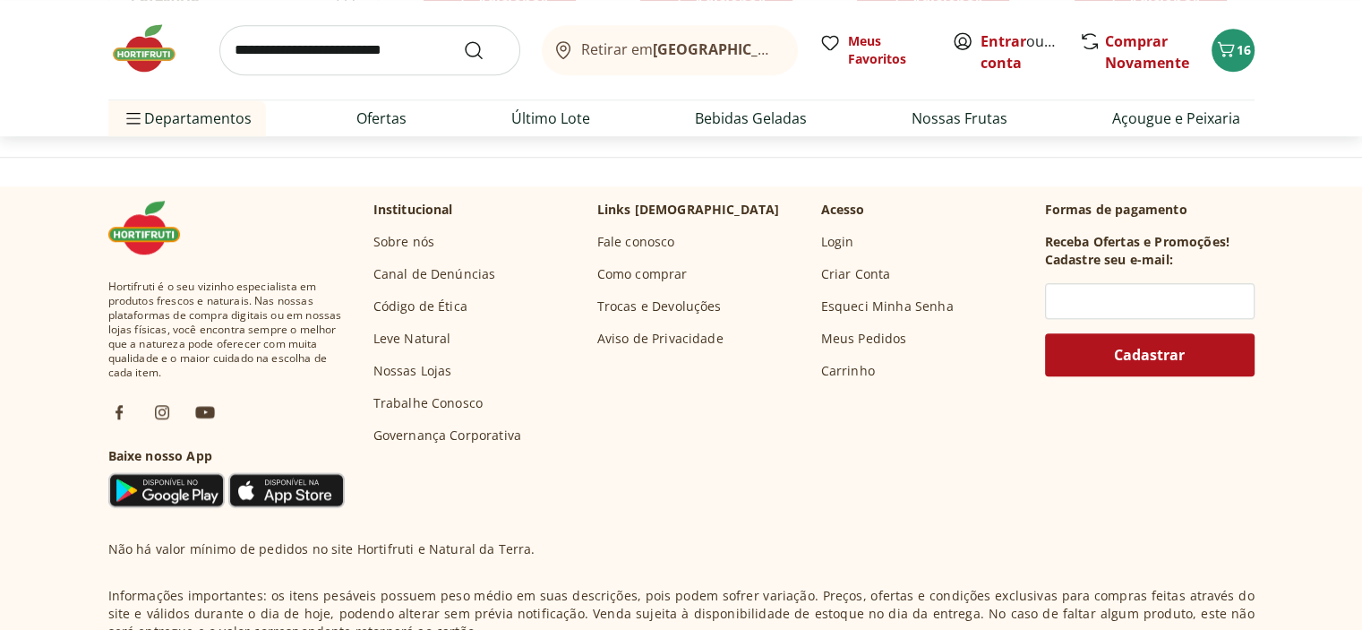
click at [802, 99] on div "Carregar mais produtos" at bounding box center [827, 82] width 175 height 36
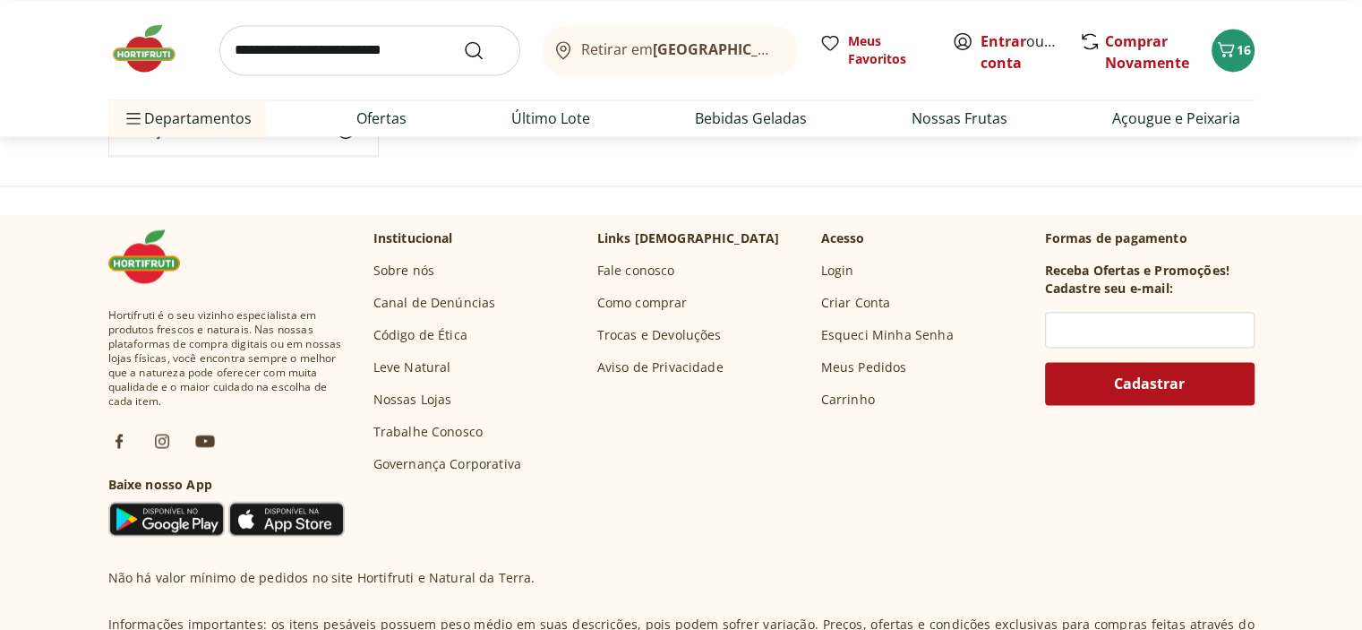
scroll to position [2687, 0]
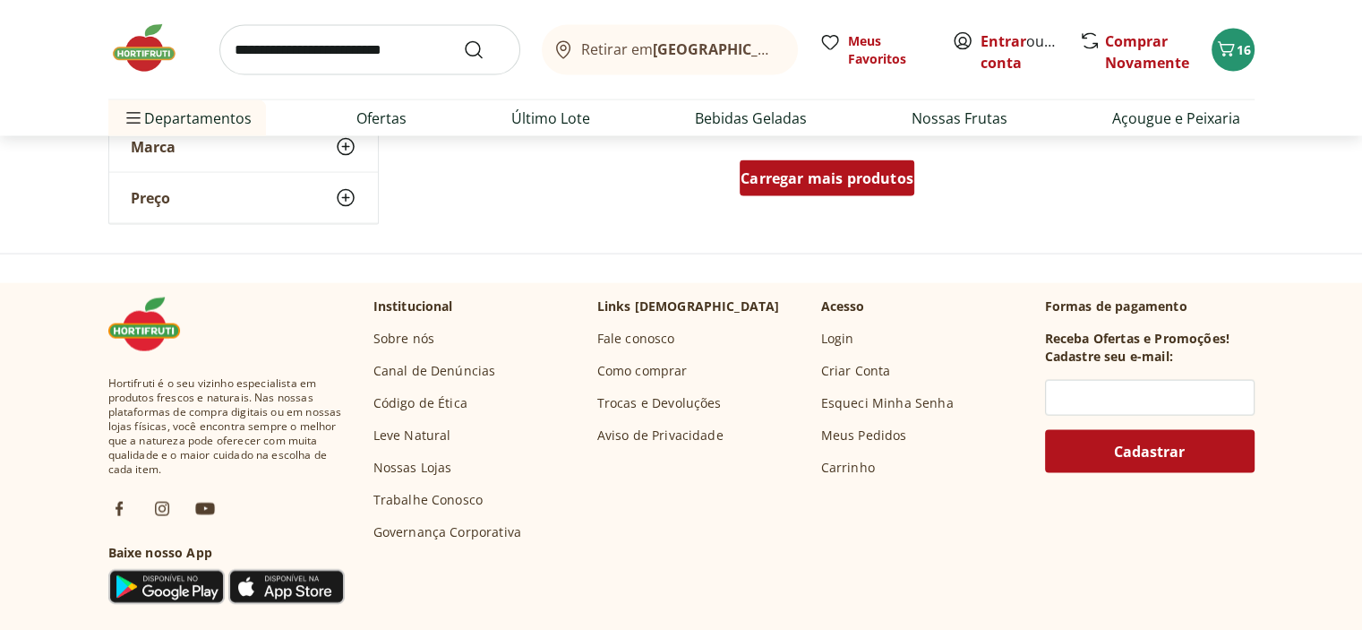
scroll to position [3940, 0]
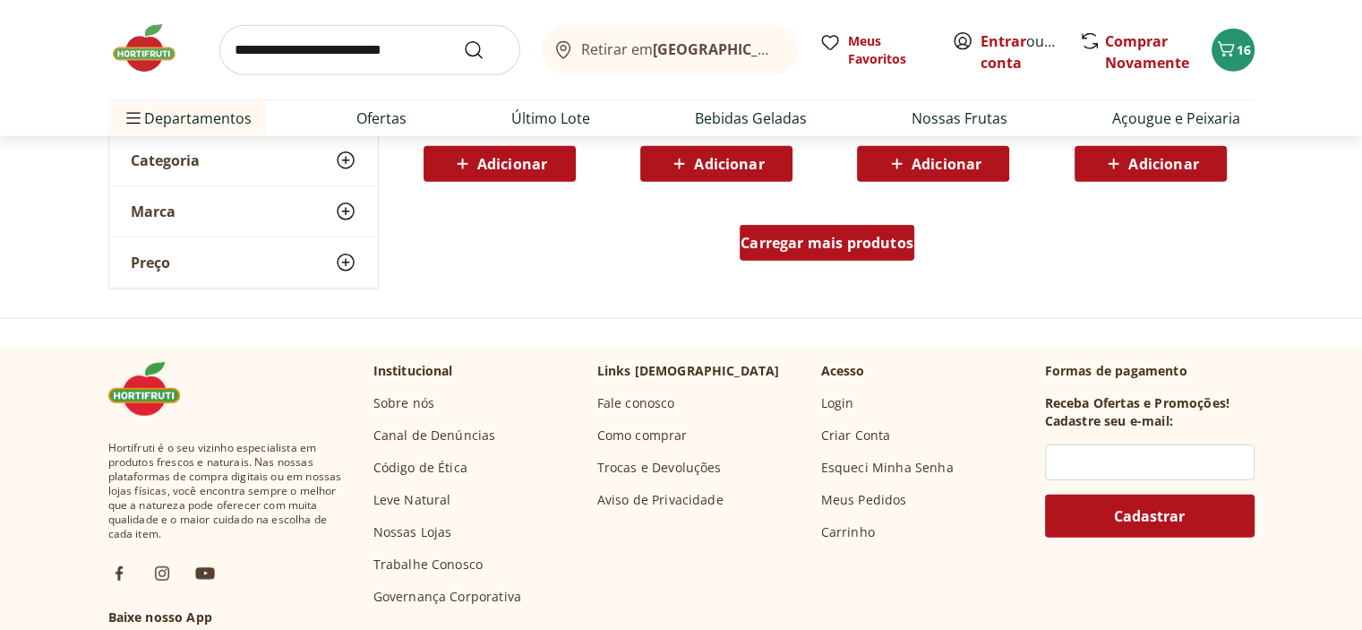
scroll to position [4925, 0]
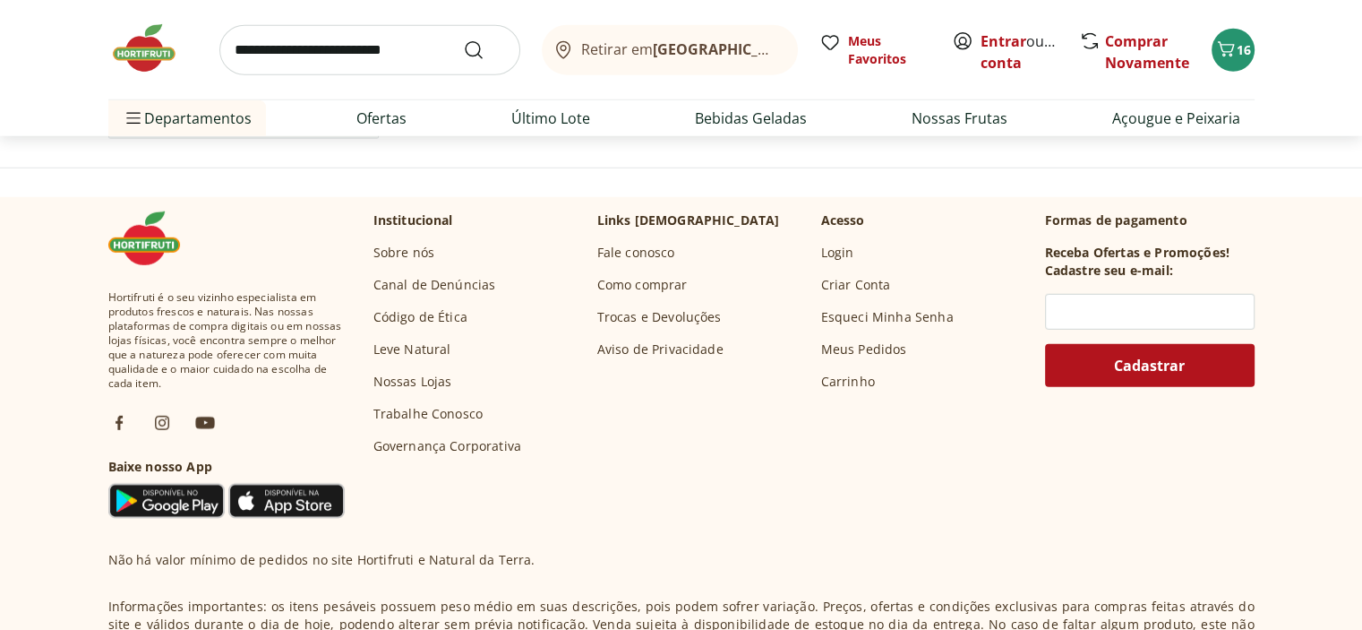
click at [806, 99] on span "Carregar mais produtos" at bounding box center [827, 92] width 173 height 14
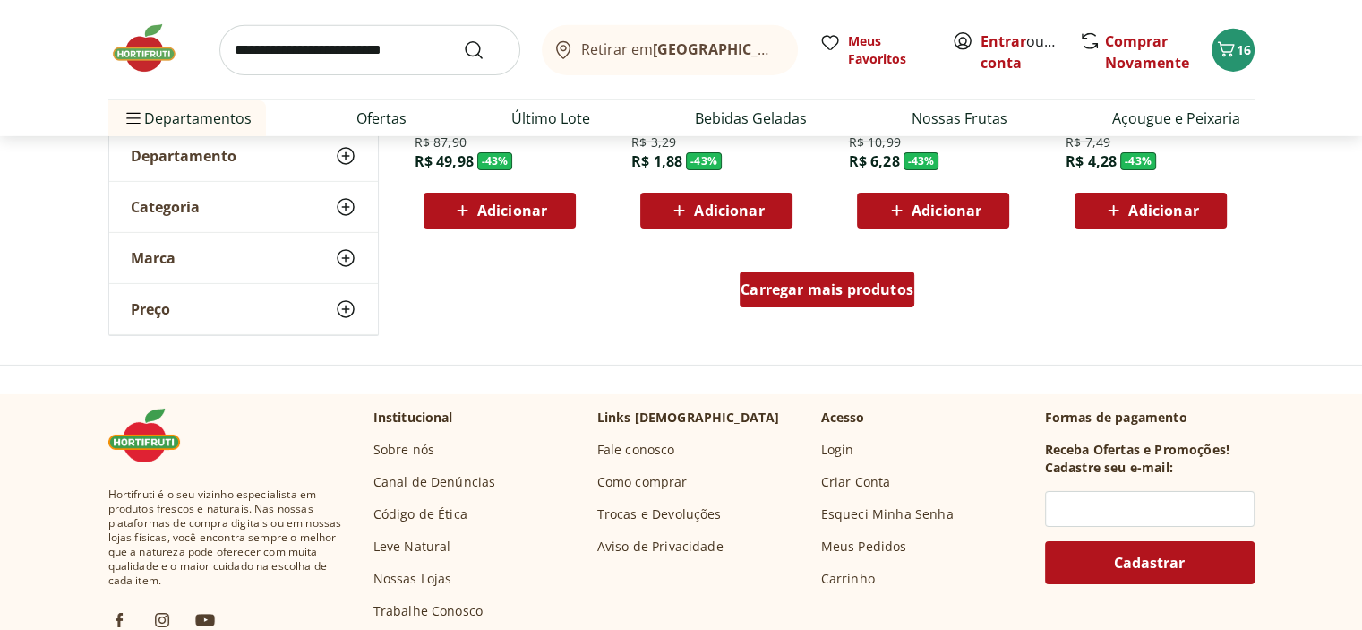
scroll to position [6090, 0]
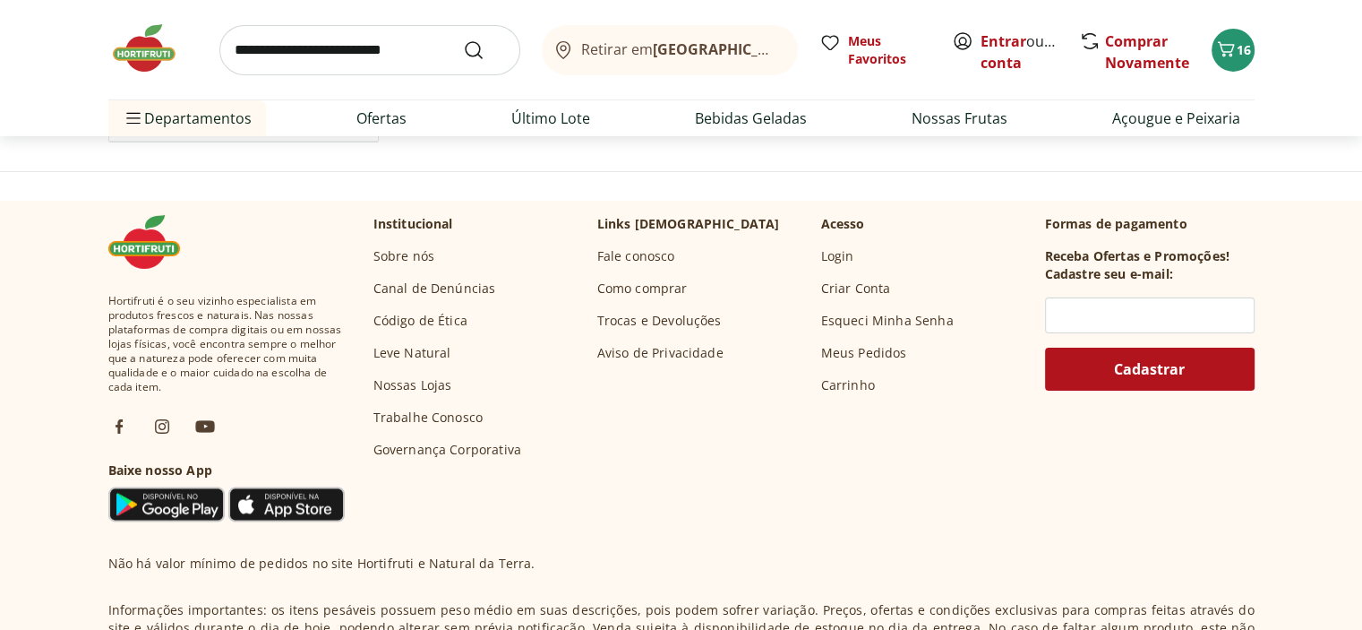
click at [817, 103] on span "Carregar mais produtos" at bounding box center [827, 96] width 173 height 14
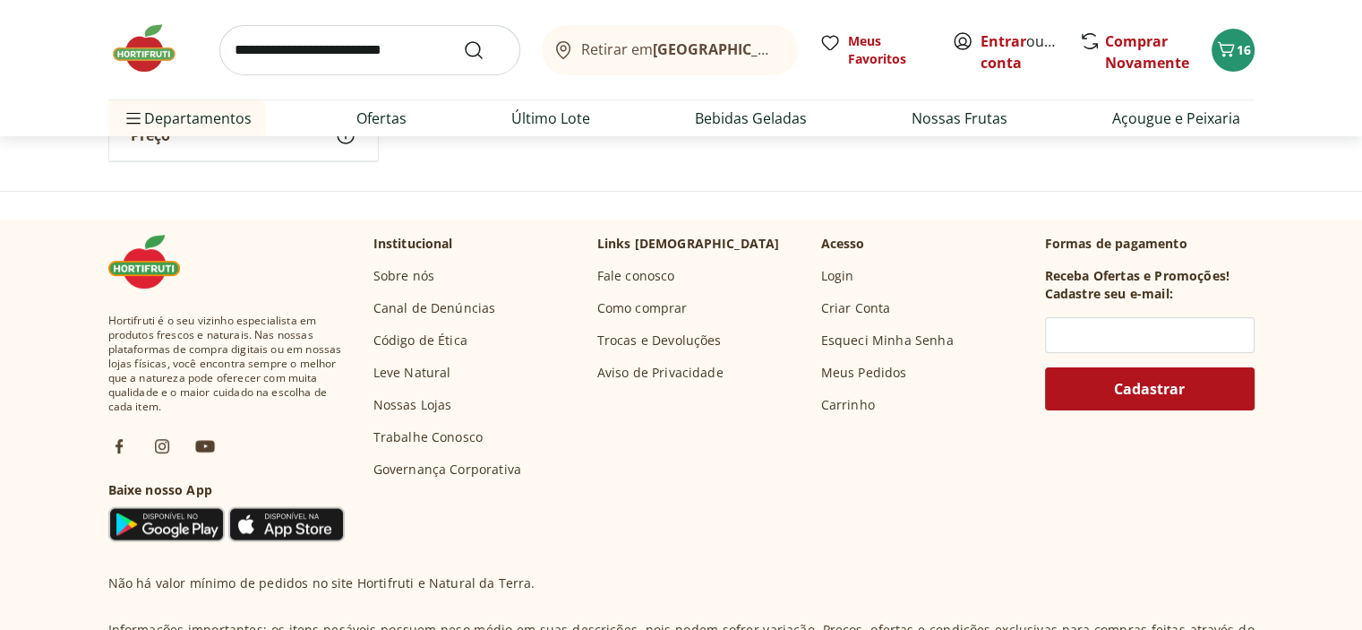
scroll to position [7343, 0]
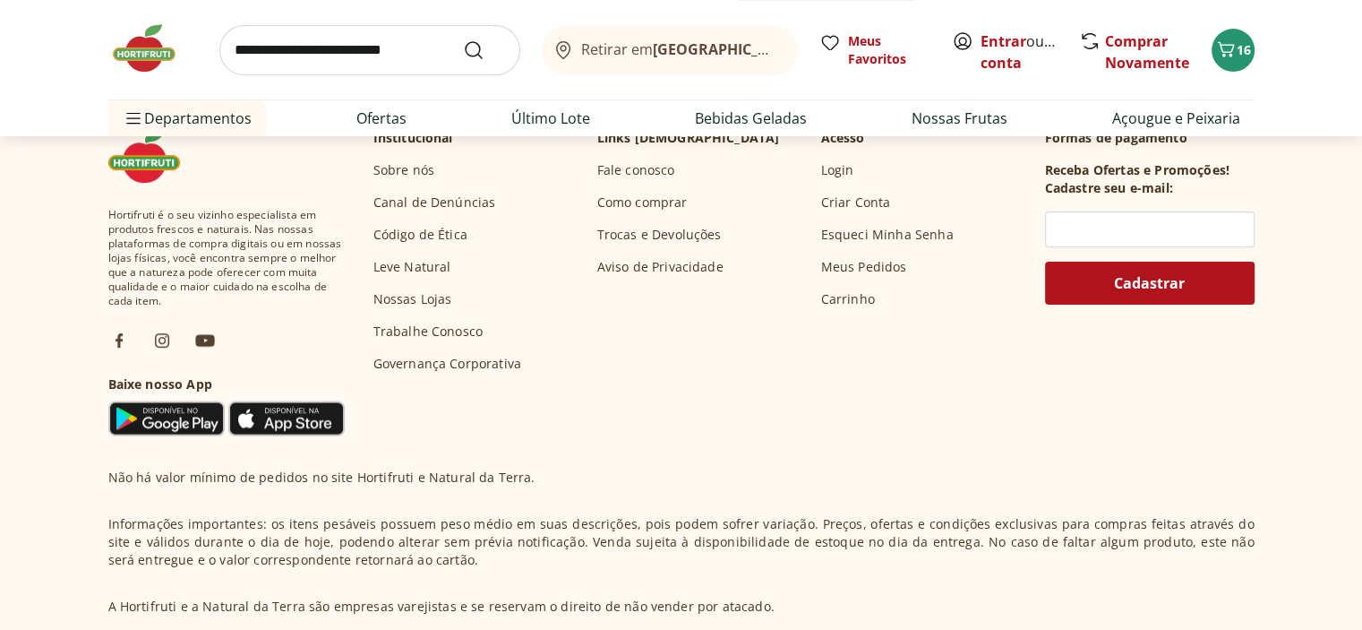
click at [816, 17] on span "Carregar mais produtos" at bounding box center [827, 10] width 173 height 14
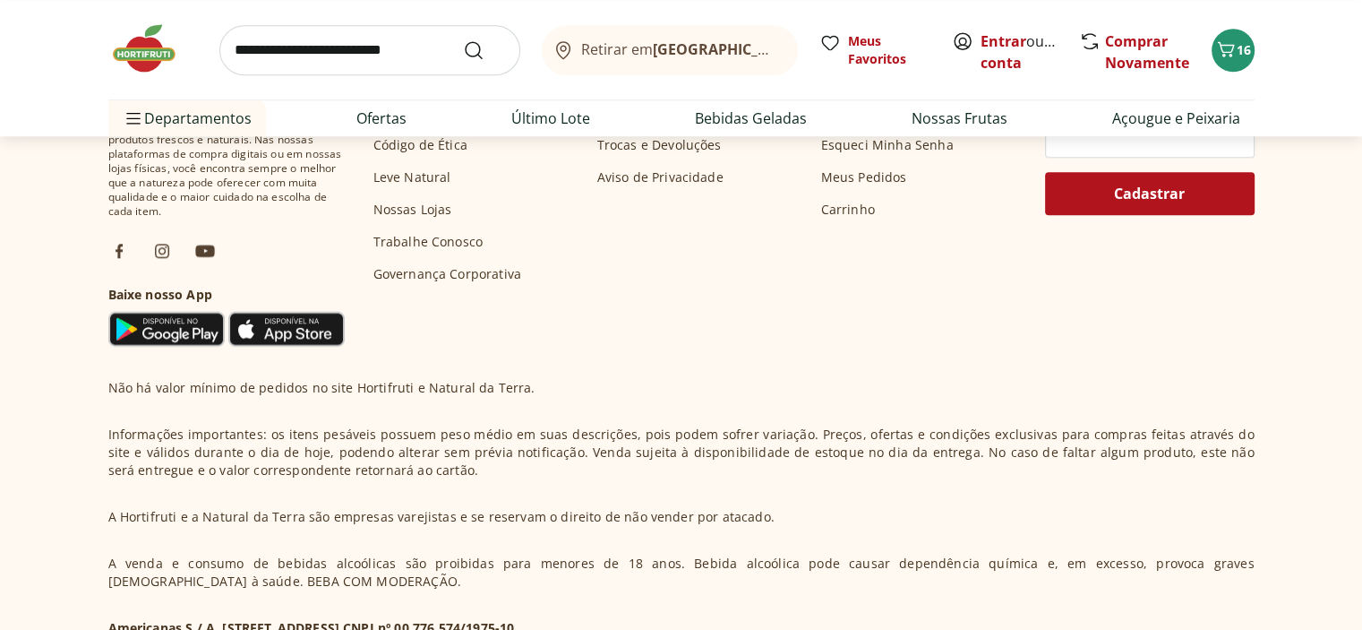
scroll to position [8776, 0]
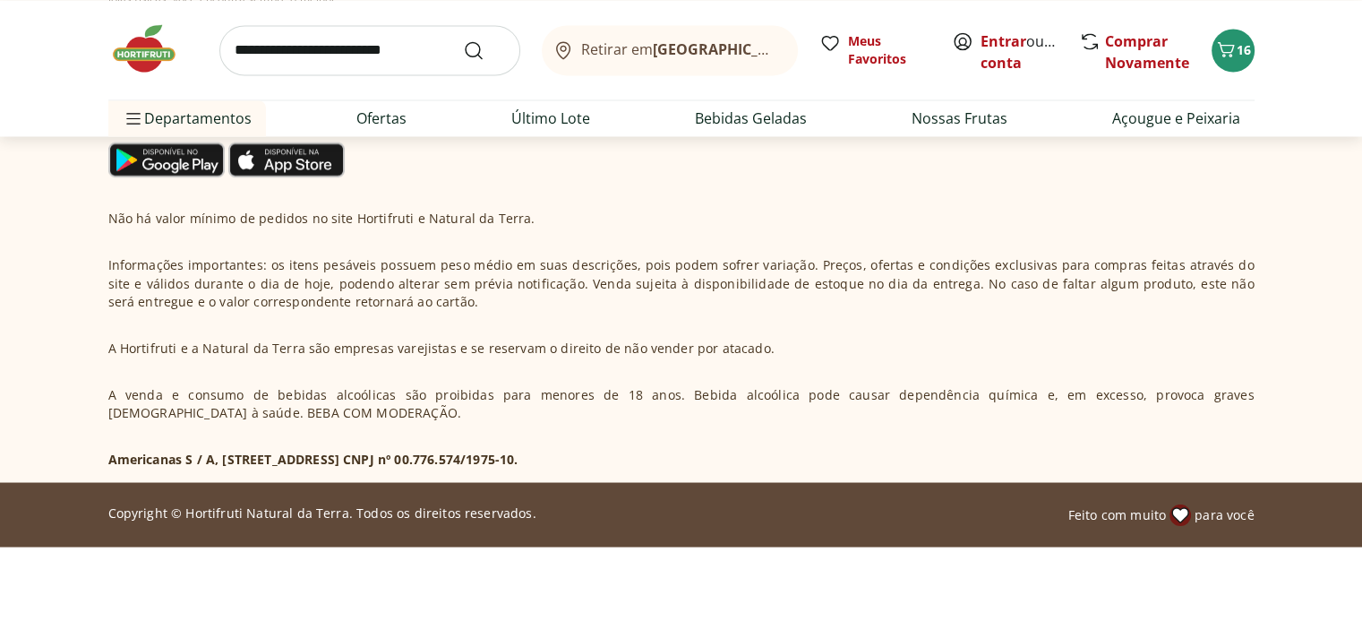
scroll to position [9940, 0]
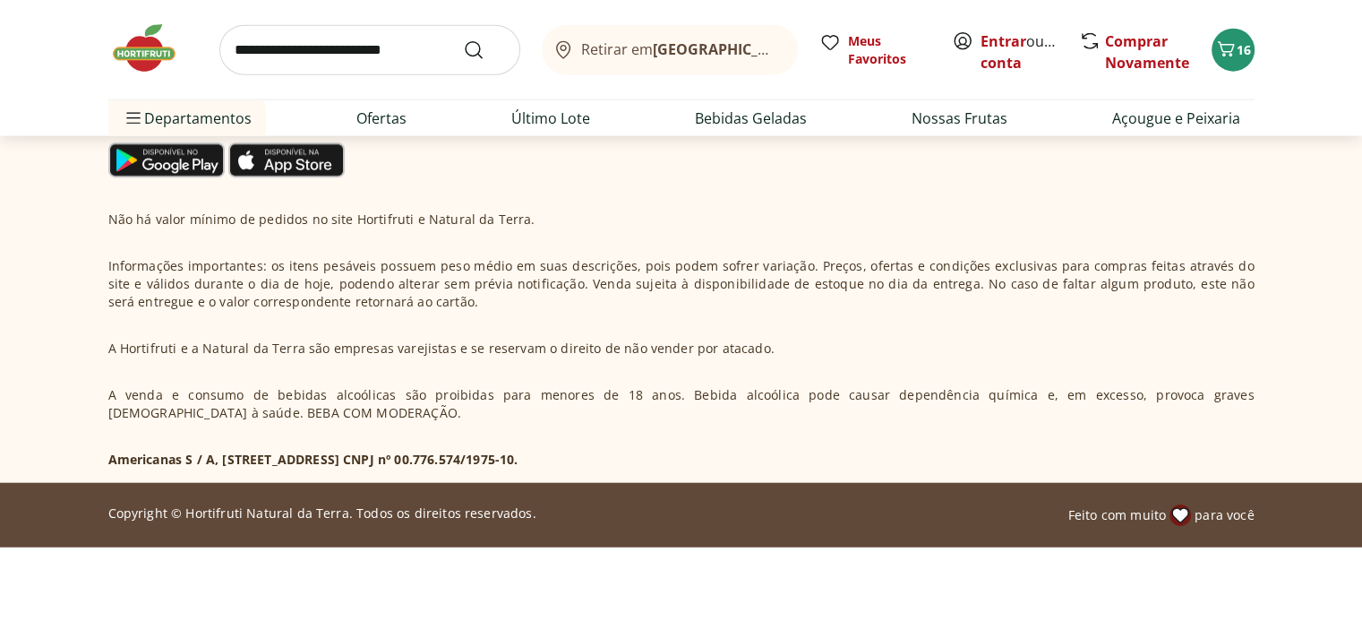
scroll to position [11284, 0]
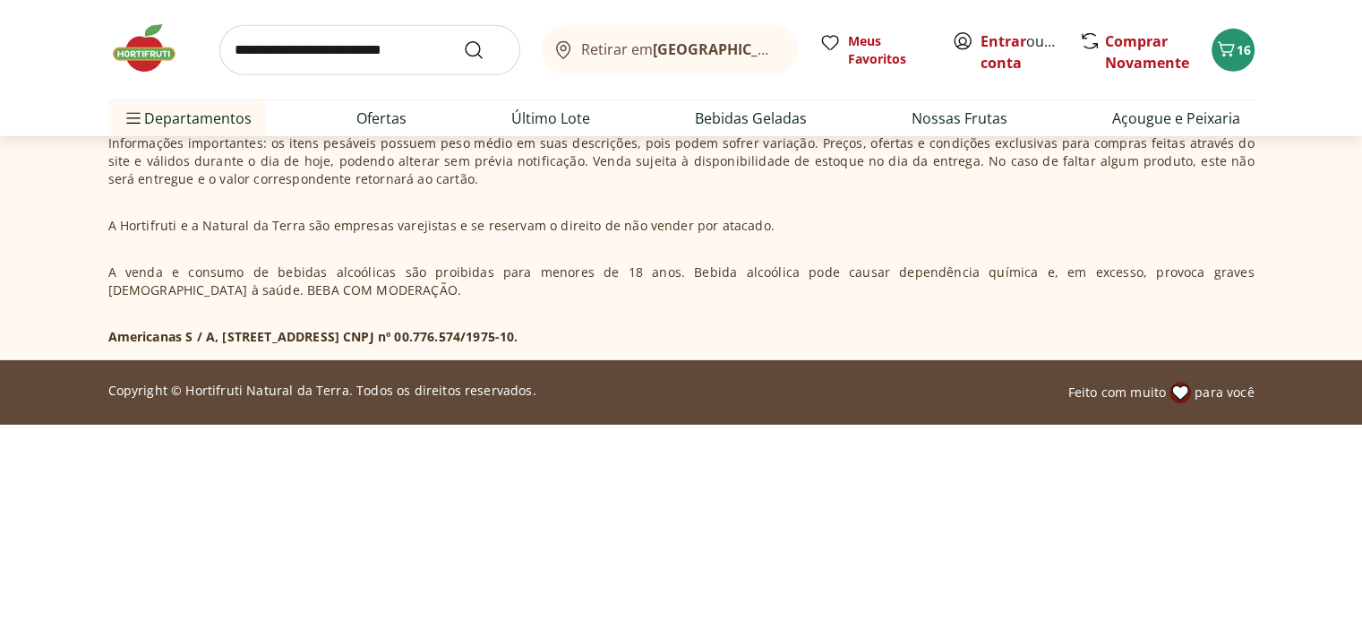
scroll to position [12537, 0]
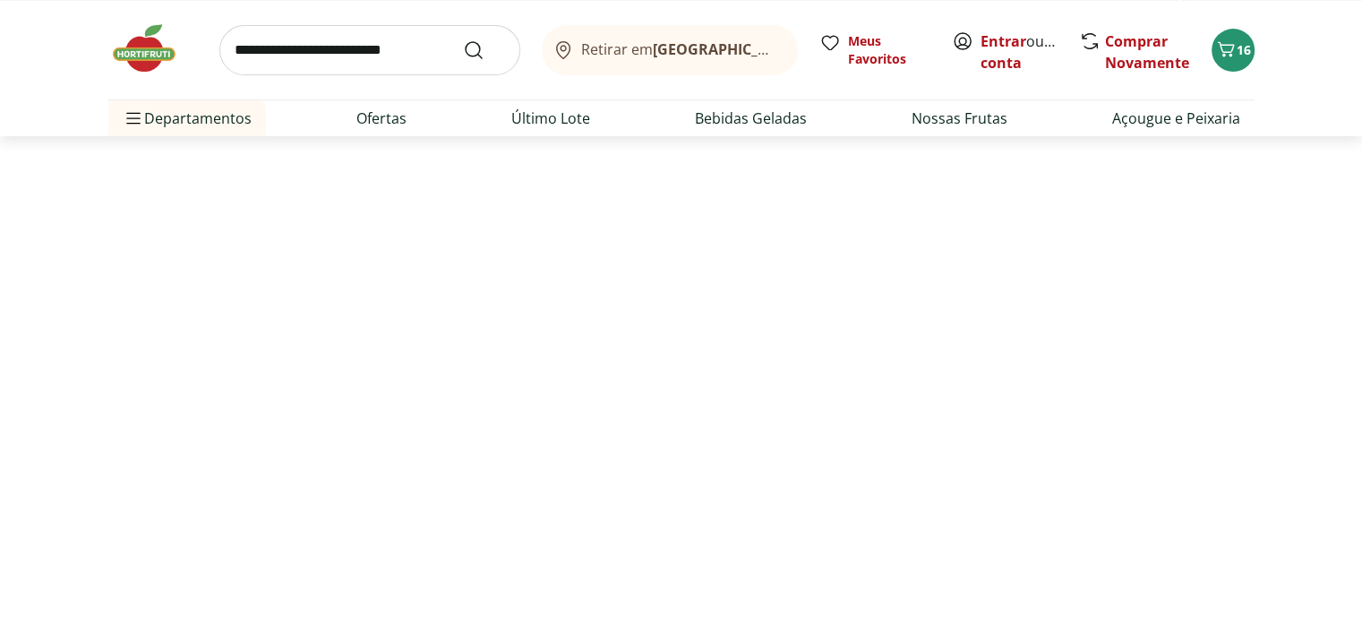
scroll to position [13970, 0]
click at [752, 129] on link "Bebidas Geladas" at bounding box center [751, 117] width 112 height 21
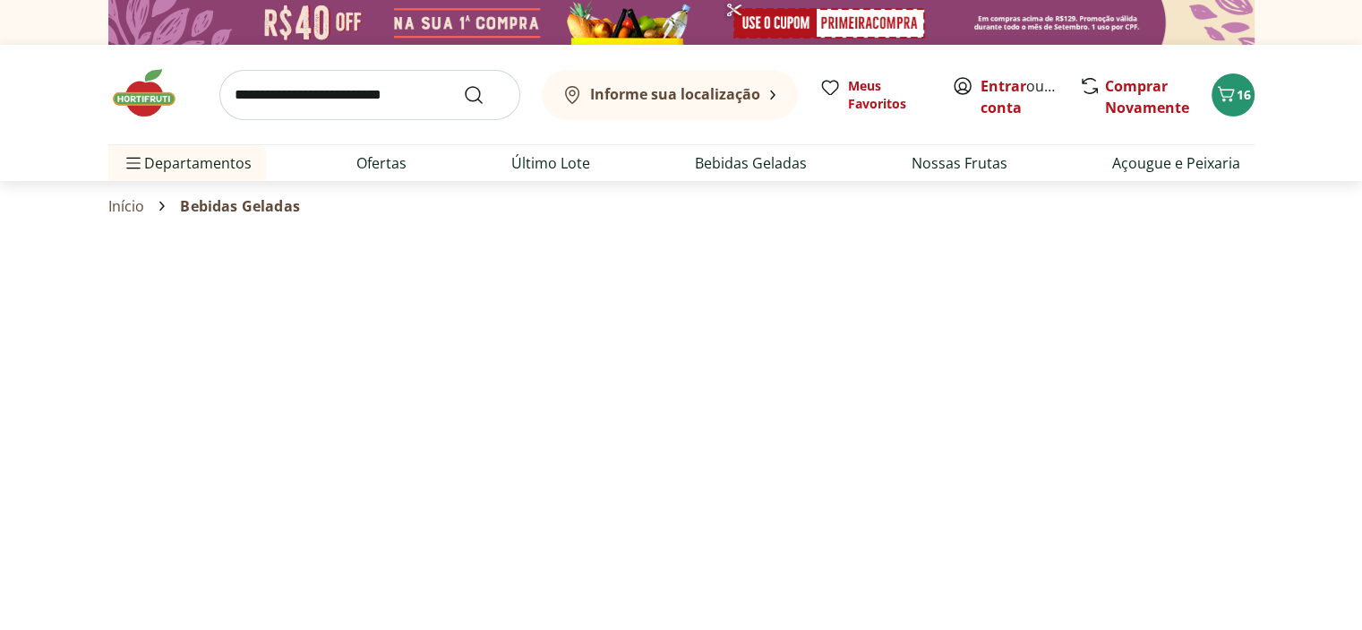
select select "**********"
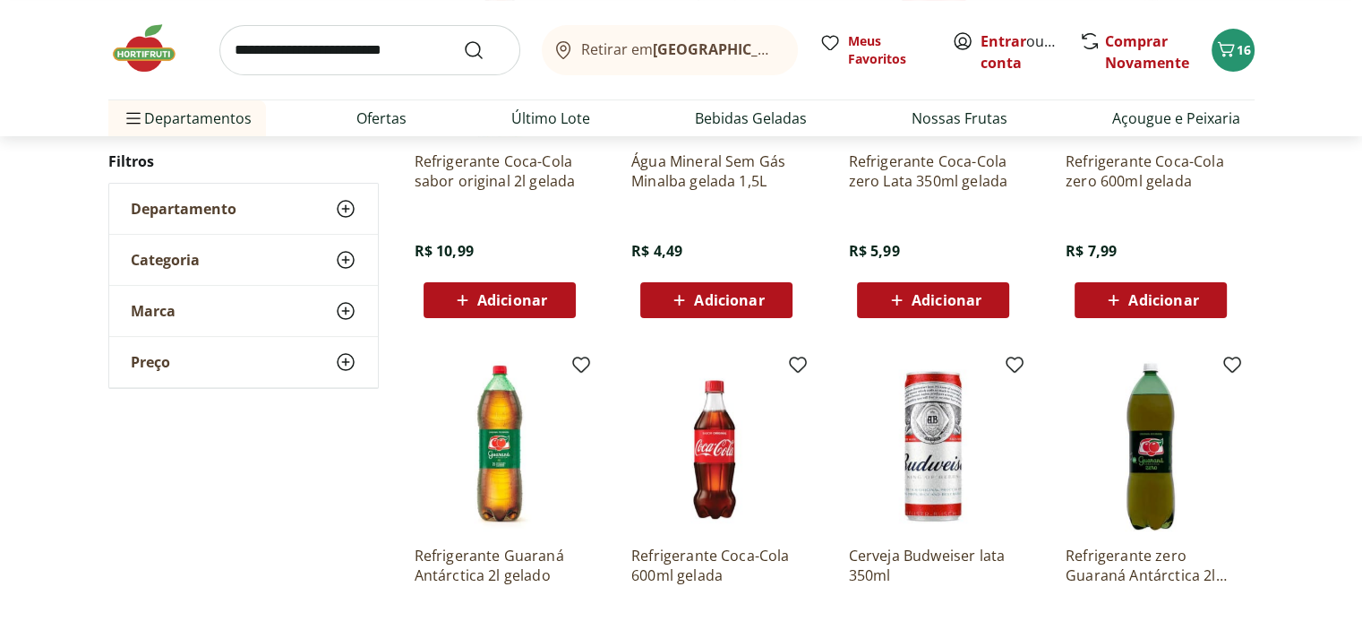
scroll to position [358, 0]
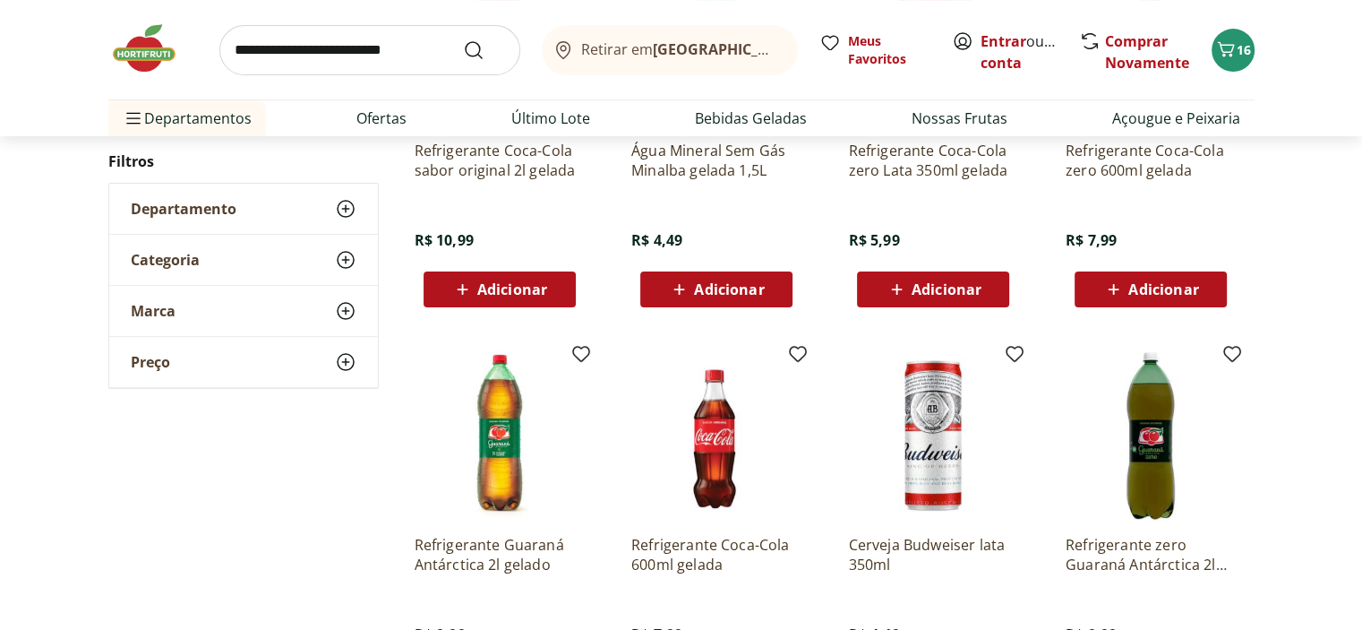
click at [519, 296] on span "Adicionar" at bounding box center [512, 289] width 70 height 14
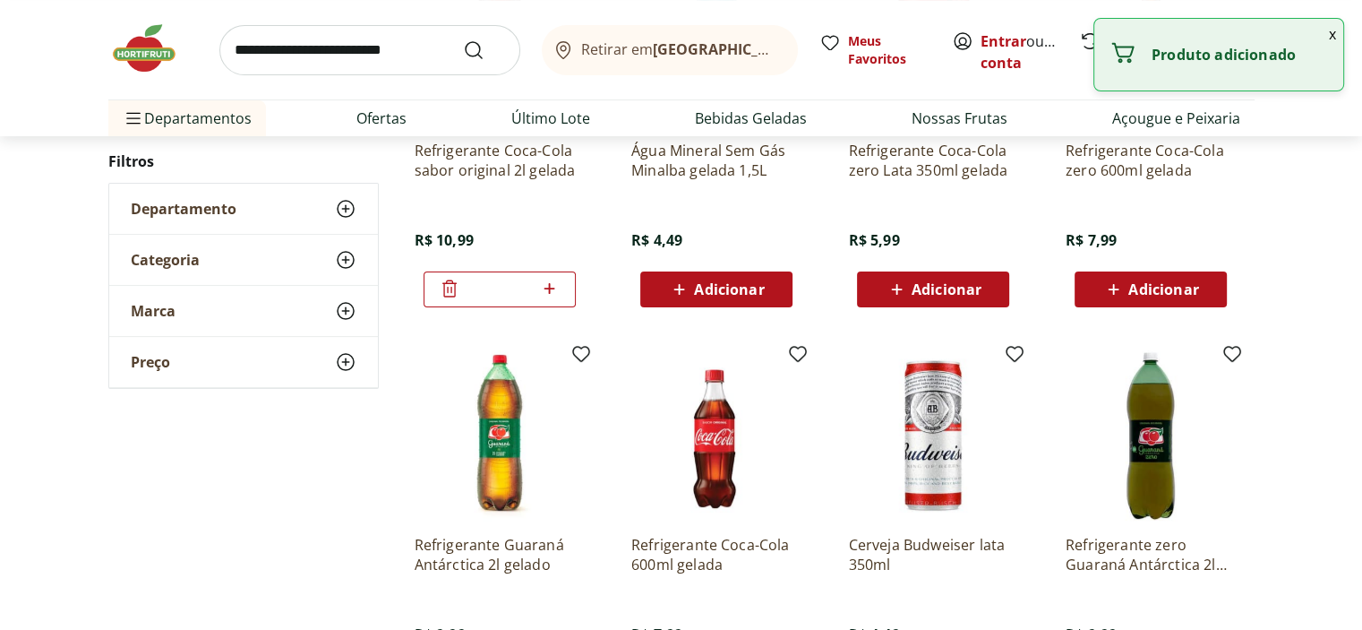
click at [545, 294] on icon at bounding box center [549, 288] width 11 height 11
type input "*"
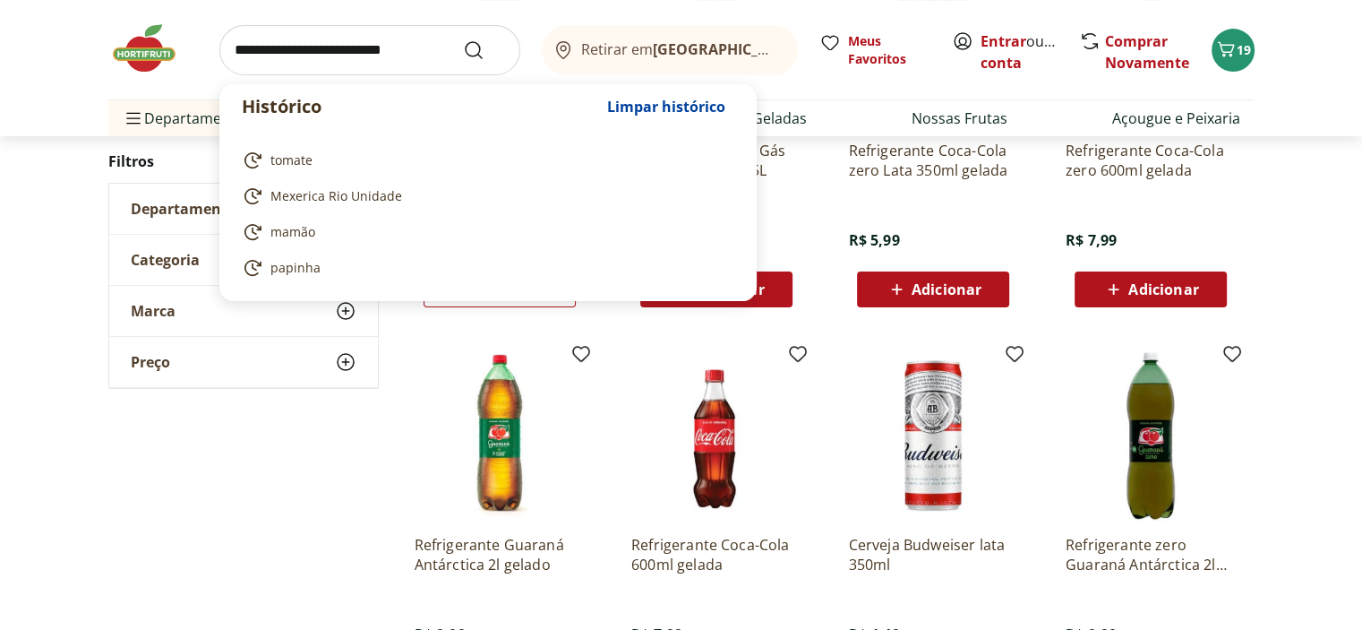
click at [283, 64] on input "search" at bounding box center [369, 50] width 301 height 50
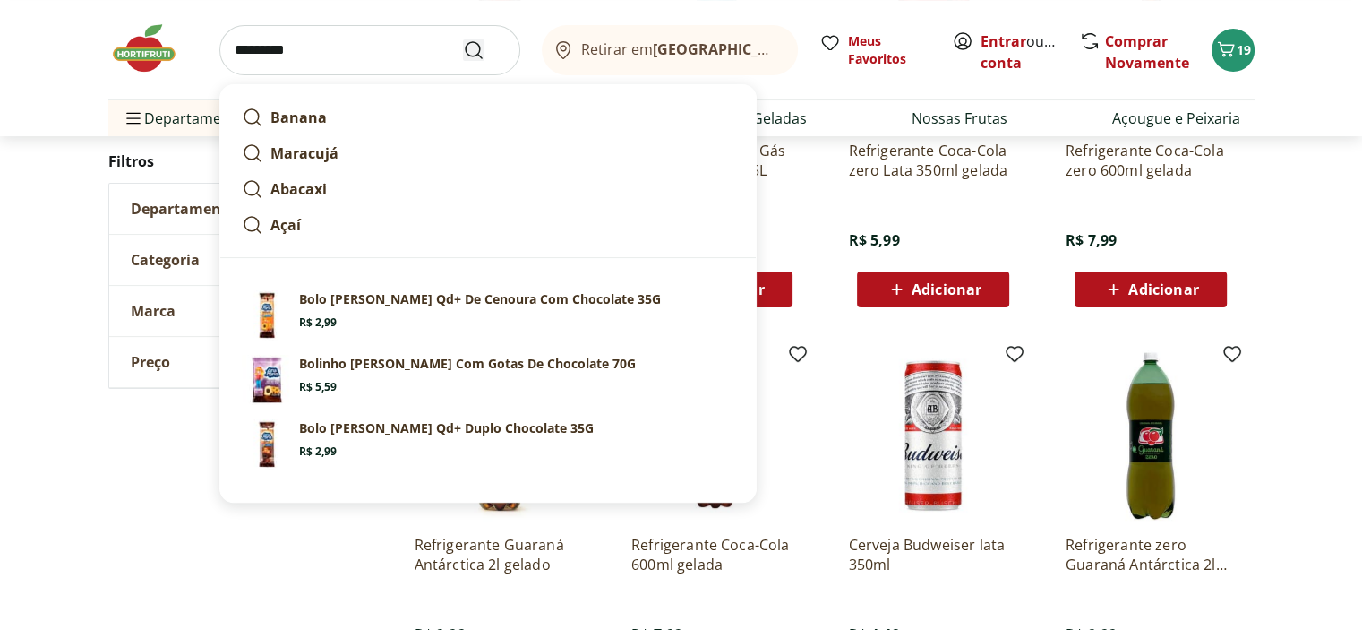
type input "*********"
click at [463, 54] on icon "Submit Search" at bounding box center [473, 49] width 21 height 21
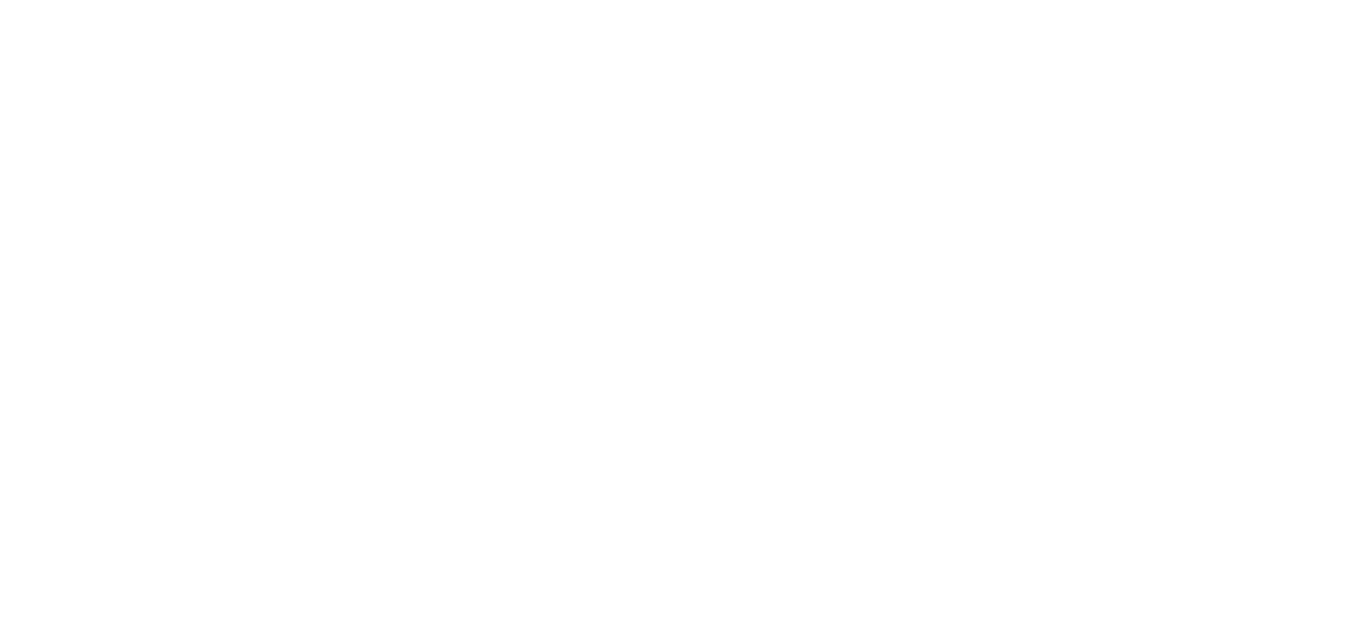
select select "**********"
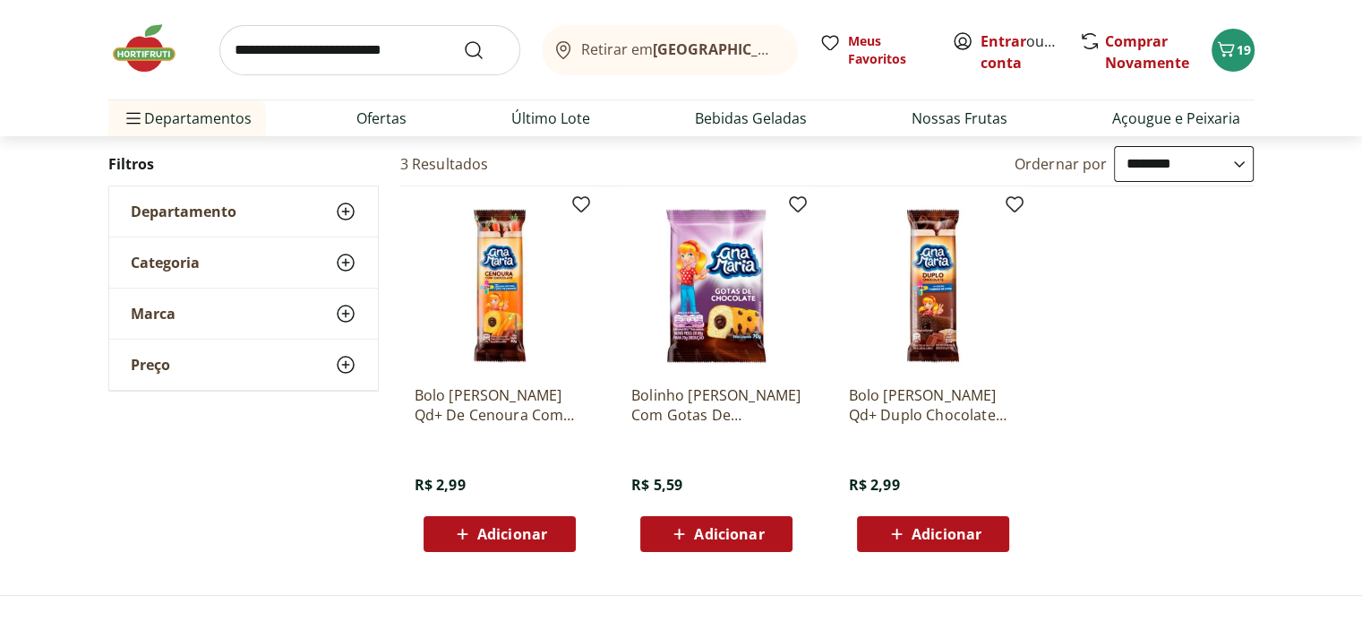
scroll to position [269, 0]
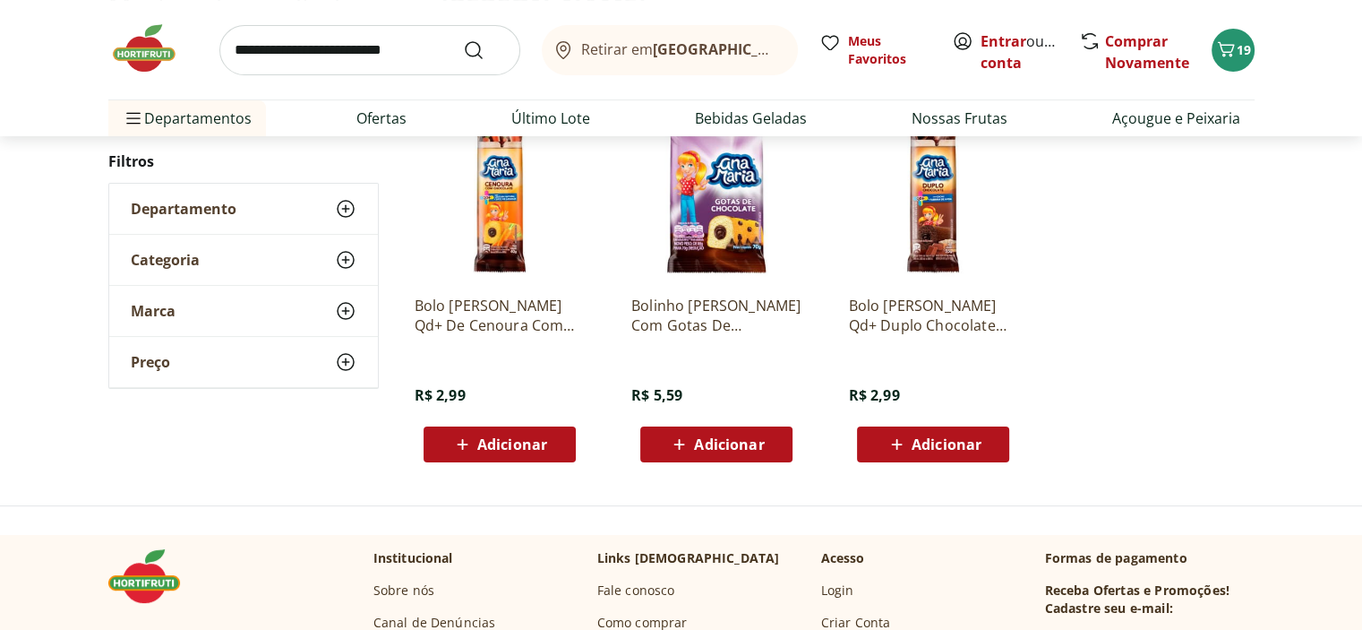
click at [953, 455] on span "Adicionar" at bounding box center [934, 443] width 96 height 21
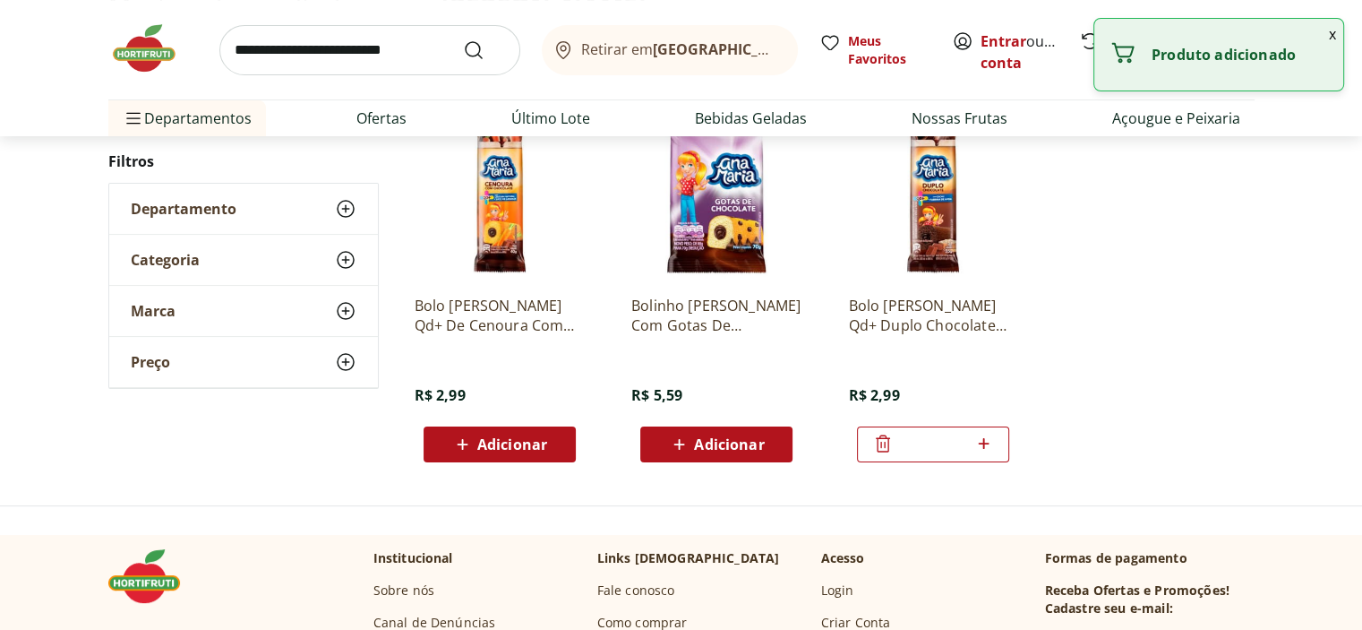
click at [984, 454] on icon at bounding box center [984, 443] width 22 height 21
type input "*"
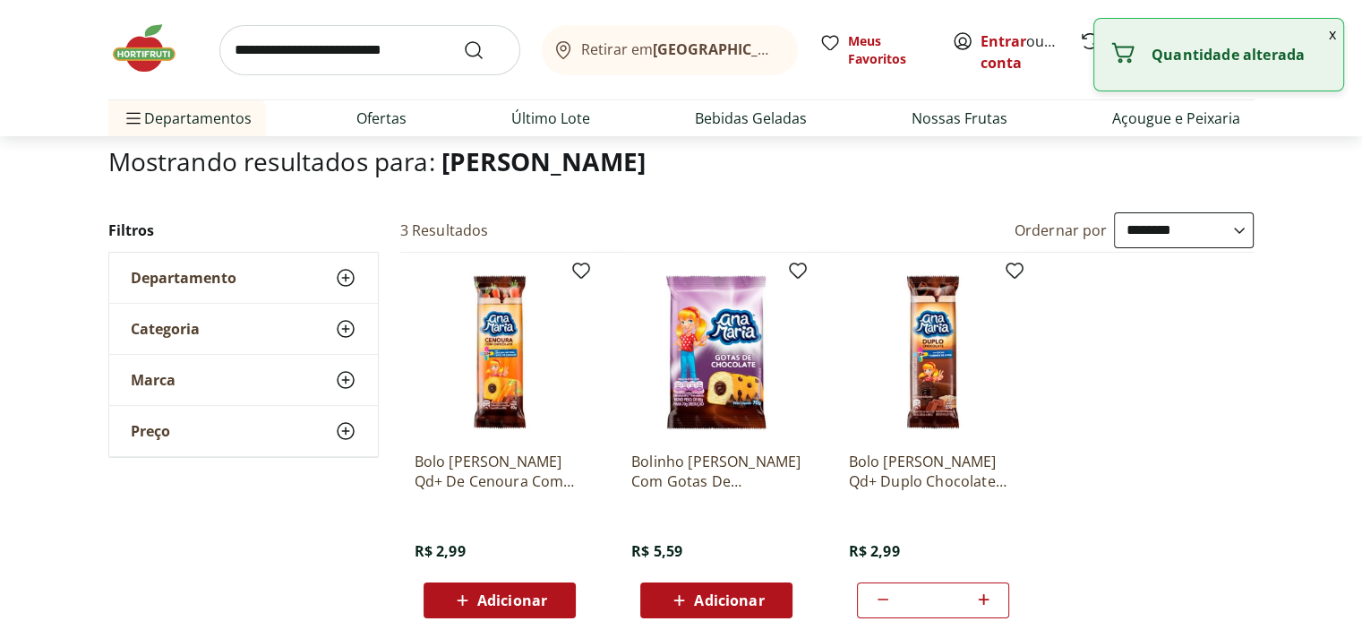
scroll to position [90, 0]
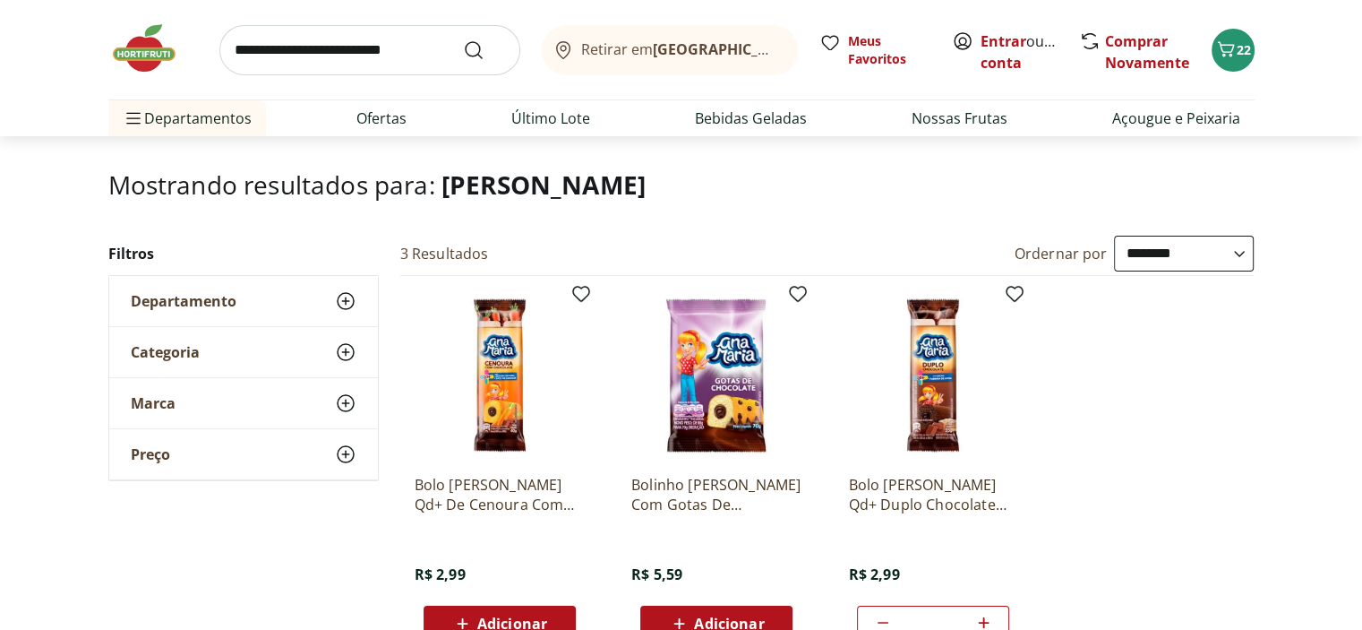
click at [722, 460] on img at bounding box center [716, 375] width 170 height 170
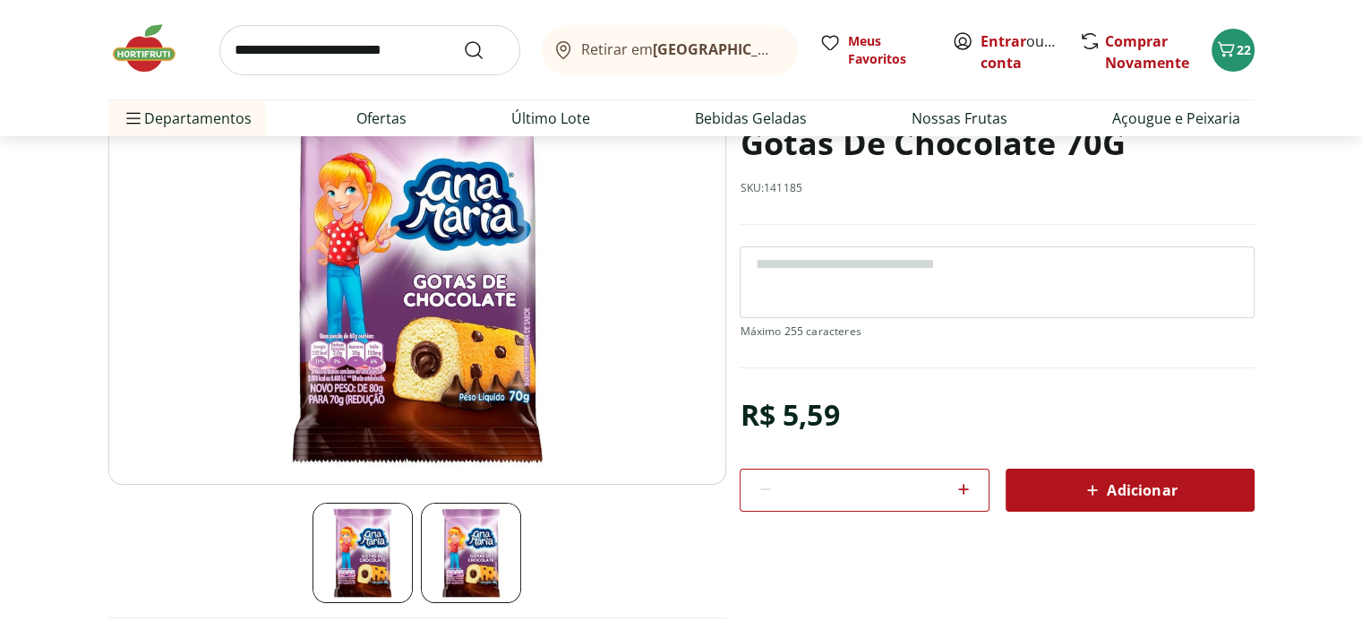
scroll to position [269, 0]
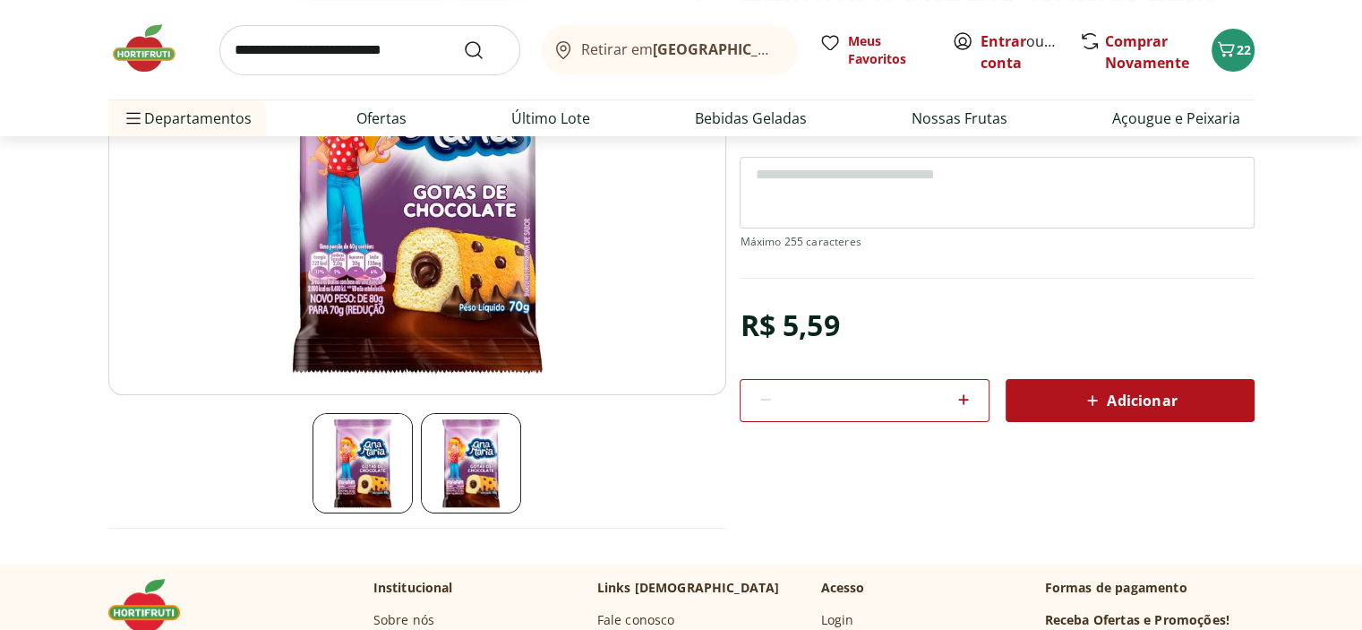
click at [960, 410] on icon at bounding box center [963, 399] width 21 height 21
type input "*"
click at [1140, 411] on span "Adicionar" at bounding box center [1129, 400] width 95 height 21
click at [387, 129] on link "Ofertas" at bounding box center [381, 117] width 50 height 21
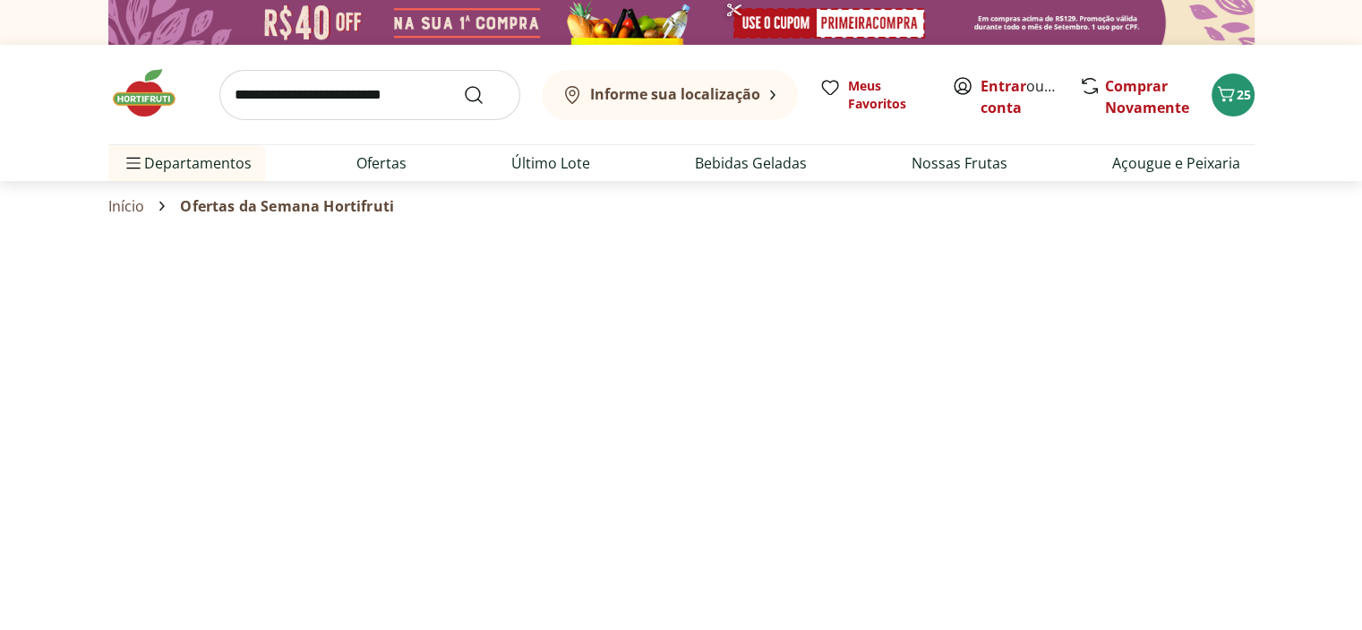
select select "**********"
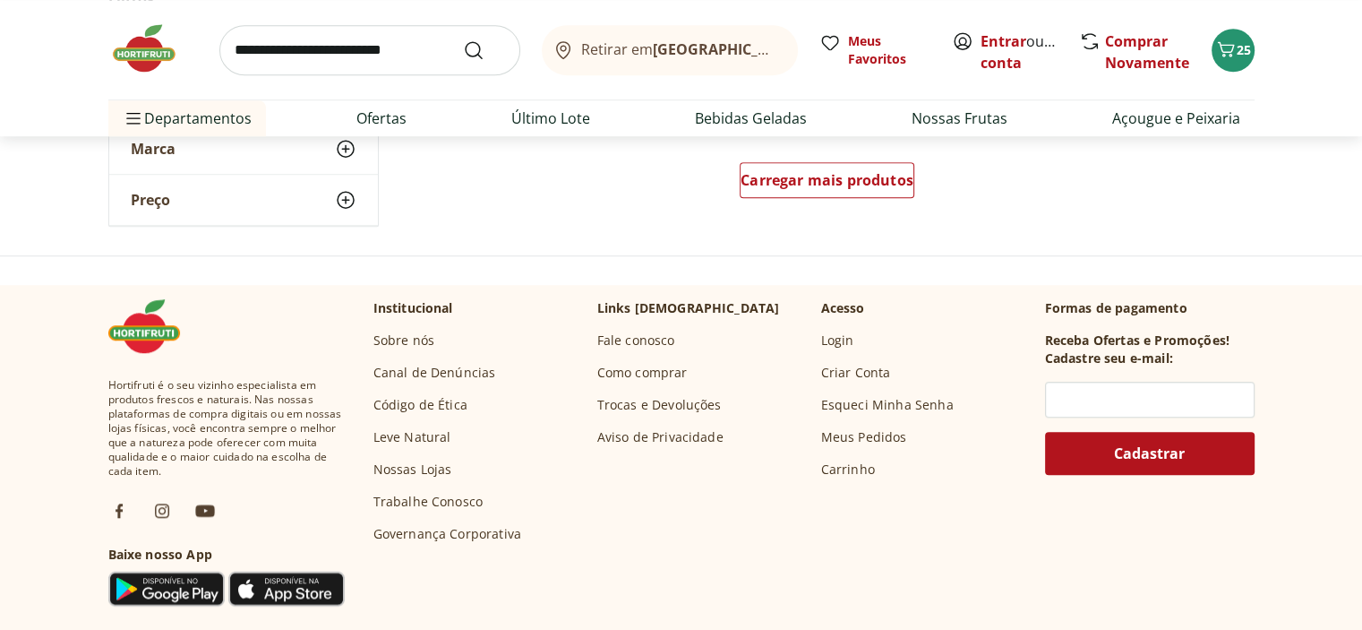
scroll to position [1343, 0]
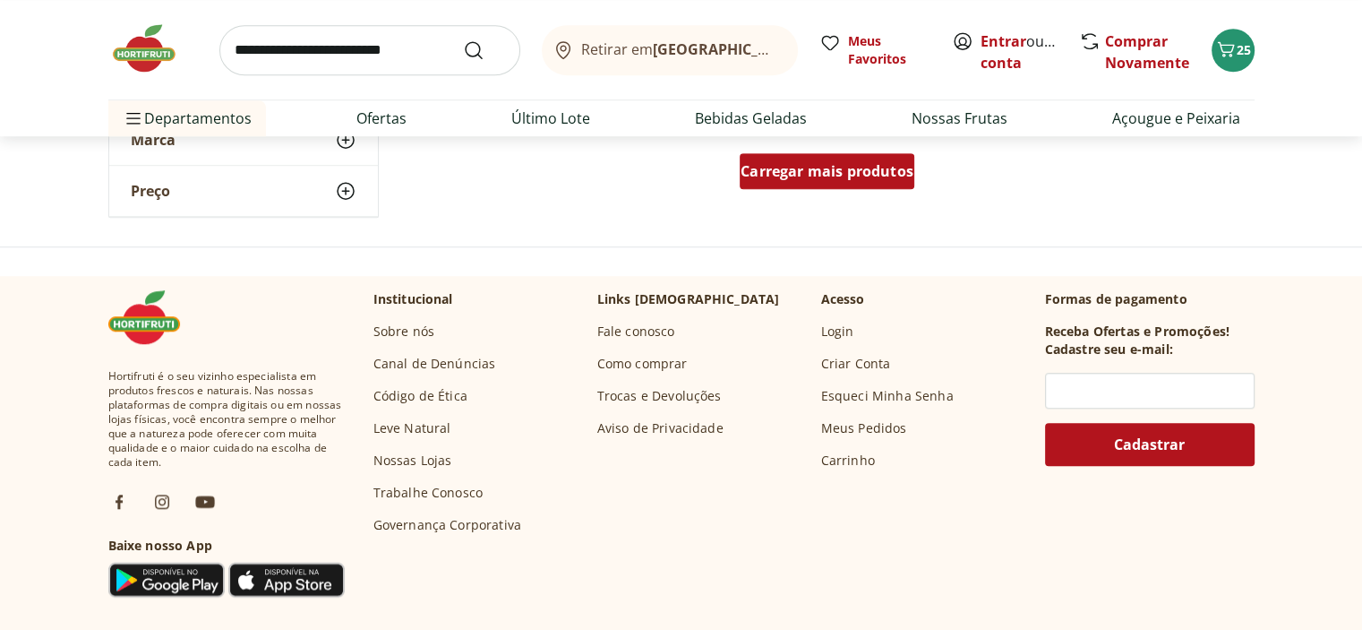
click at [863, 178] on span "Carregar mais produtos" at bounding box center [827, 171] width 173 height 14
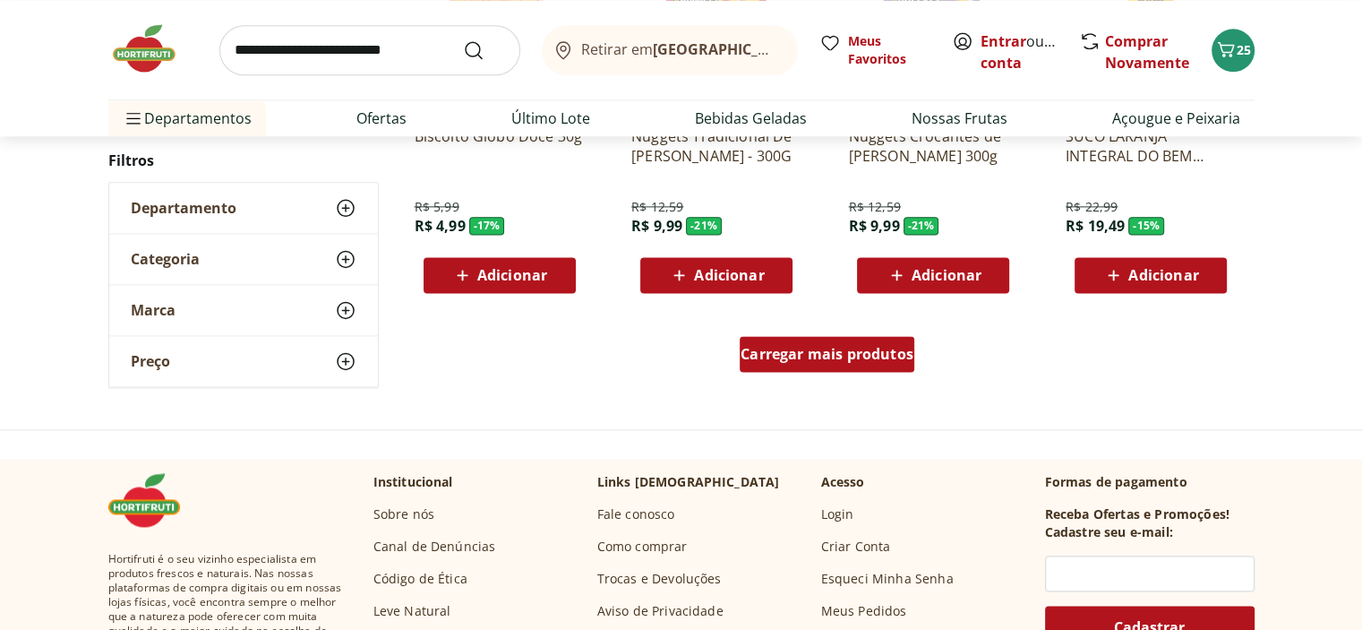
scroll to position [2507, 0]
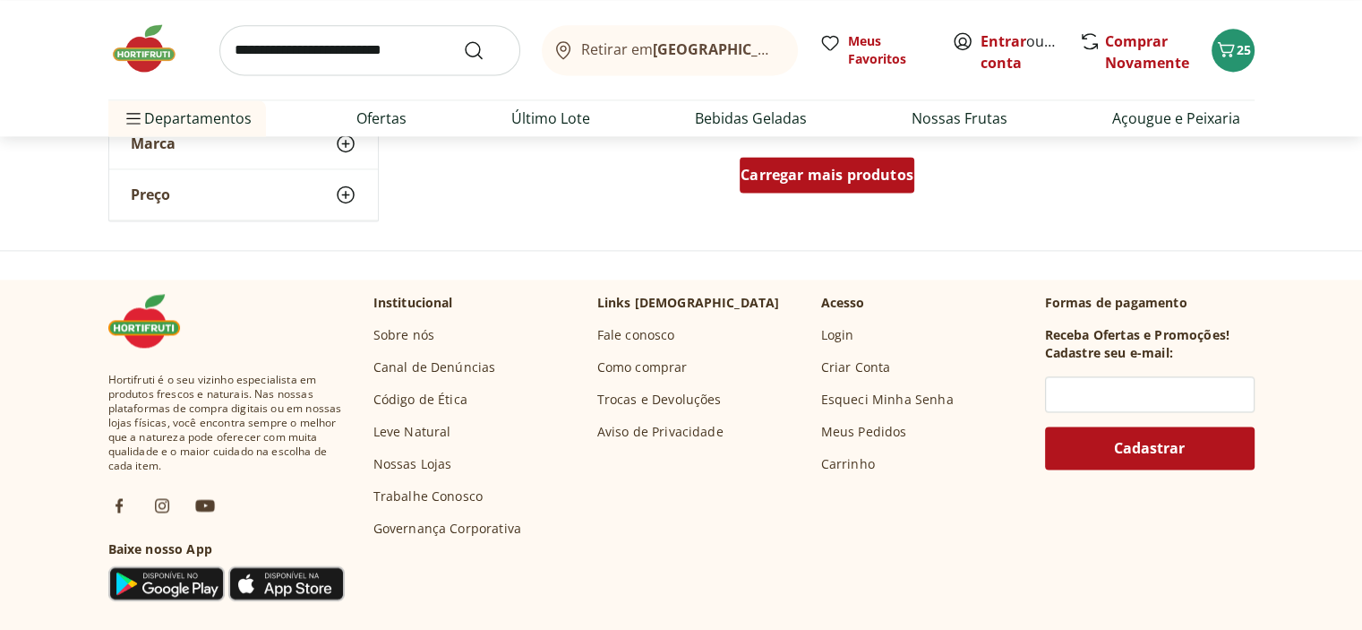
click at [835, 182] on span "Carregar mais produtos" at bounding box center [827, 174] width 173 height 14
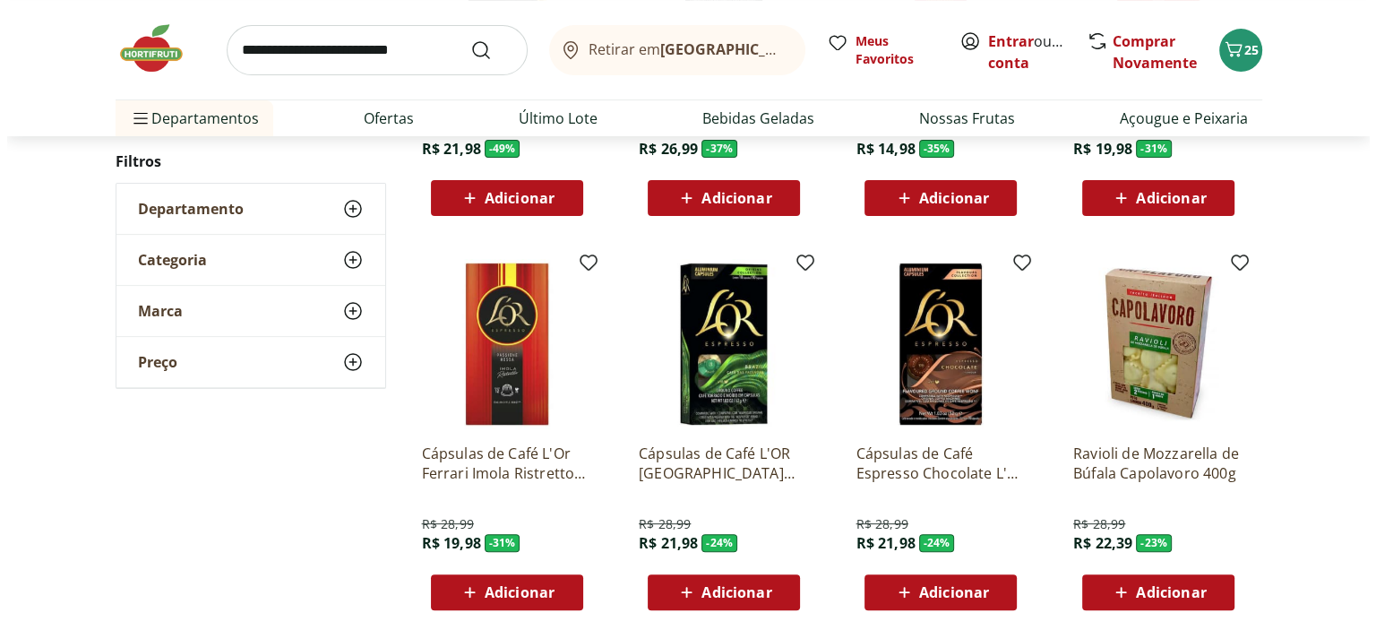
scroll to position [0, 0]
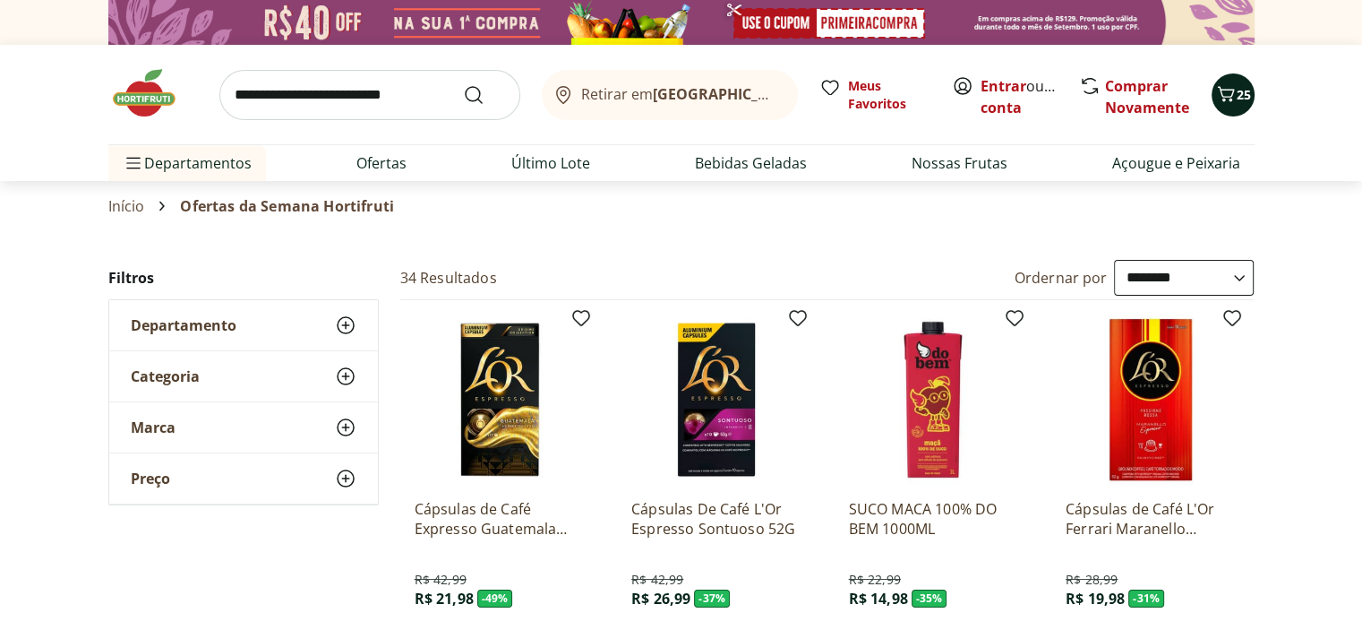
click at [1215, 101] on icon "Carrinho" at bounding box center [1225, 93] width 21 height 21
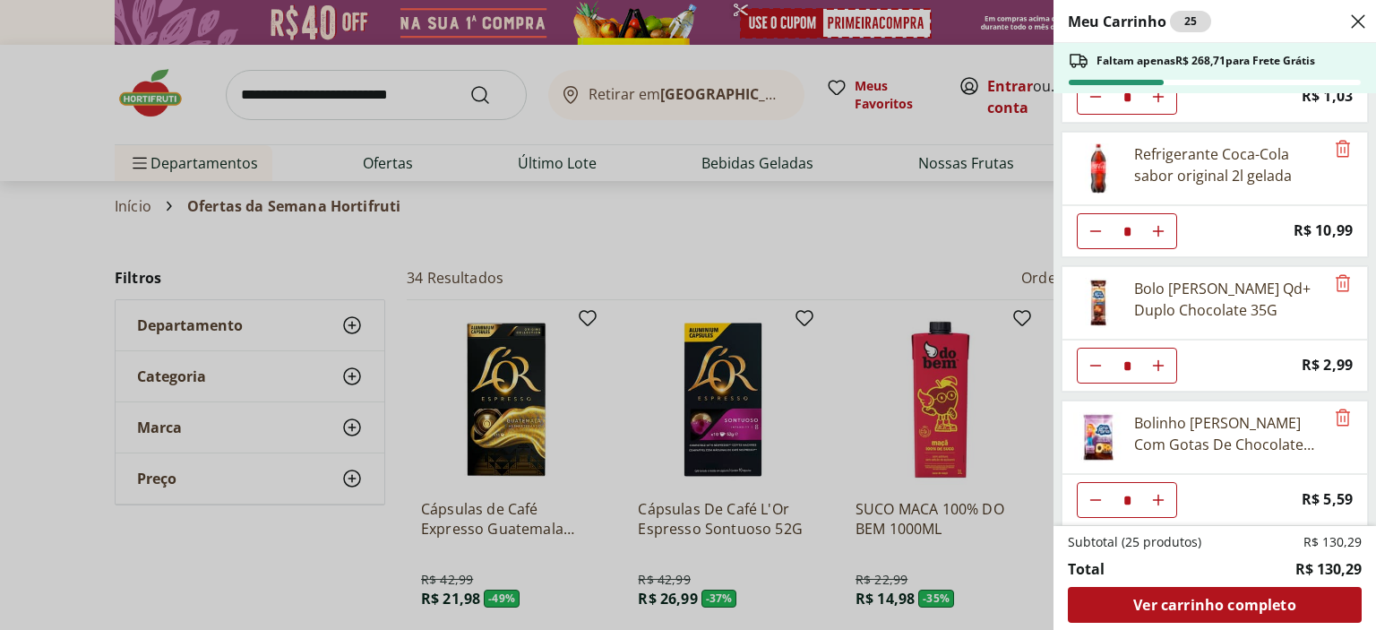
scroll to position [806, 0]
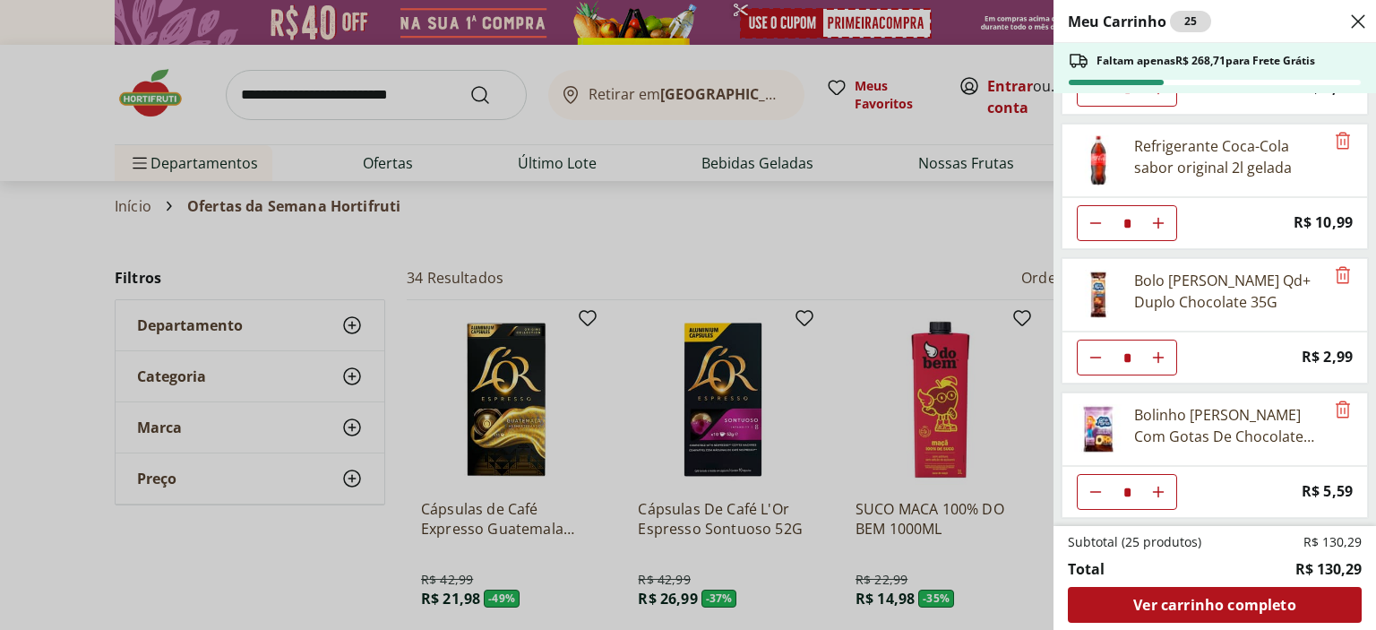
click at [1102, 230] on icon "Diminuir Quantidade" at bounding box center [1095, 223] width 14 height 14
type input "*"
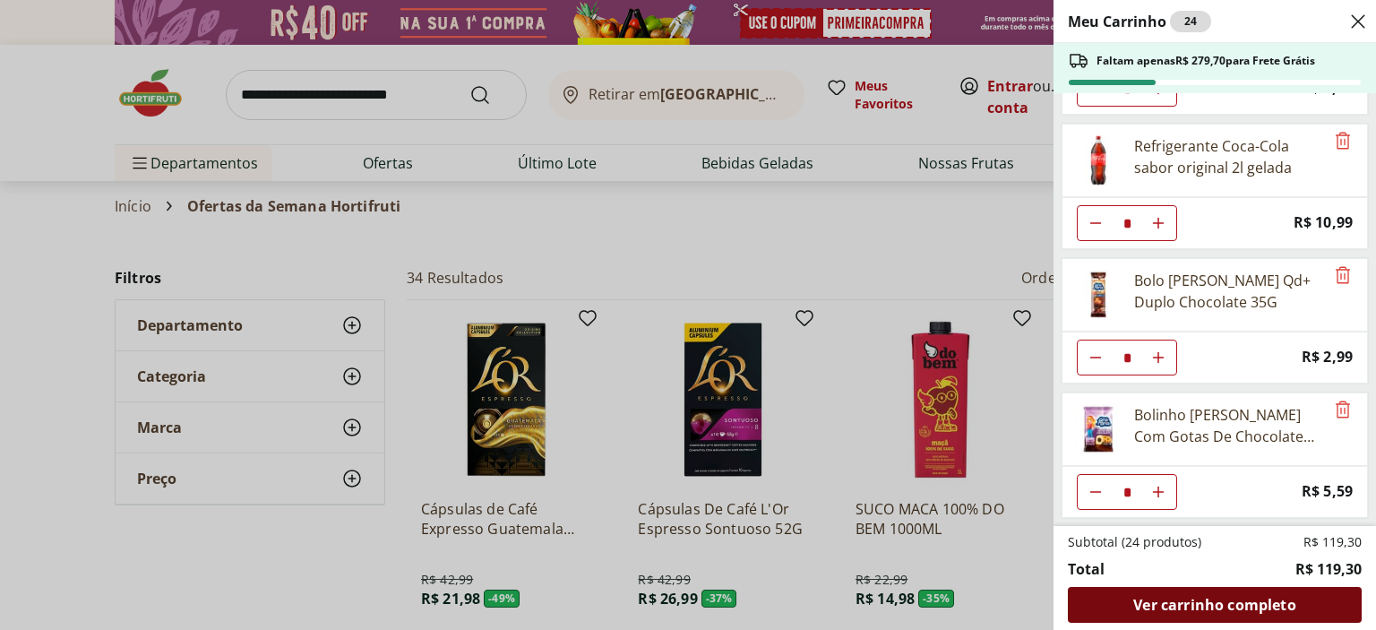
click at [1217, 597] on span "Ver carrinho completo" at bounding box center [1214, 604] width 162 height 14
